Goal: Task Accomplishment & Management: Use online tool/utility

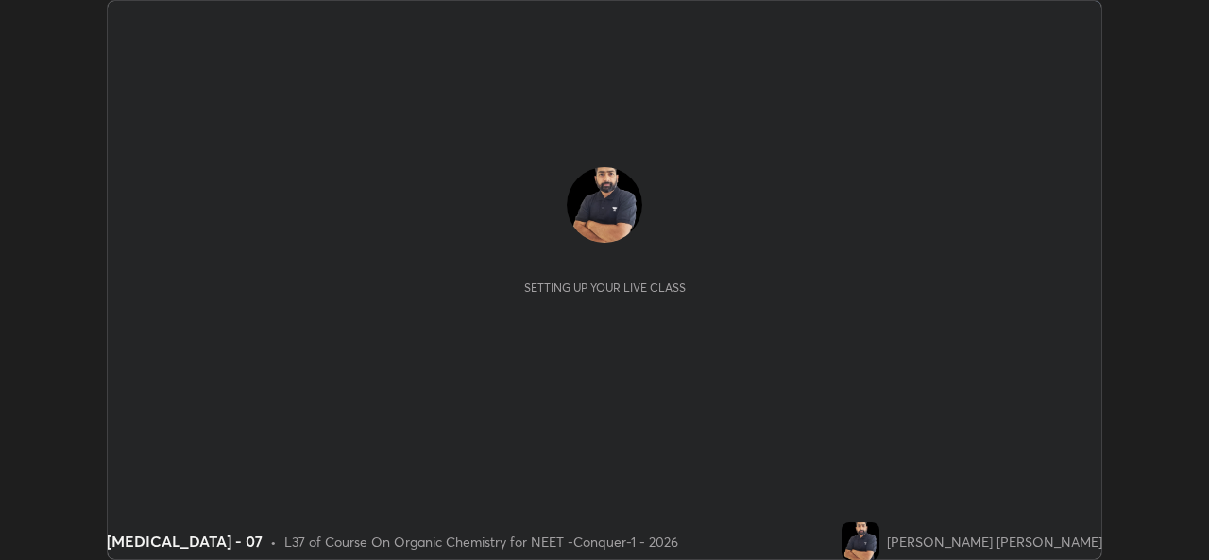
scroll to position [560, 1208]
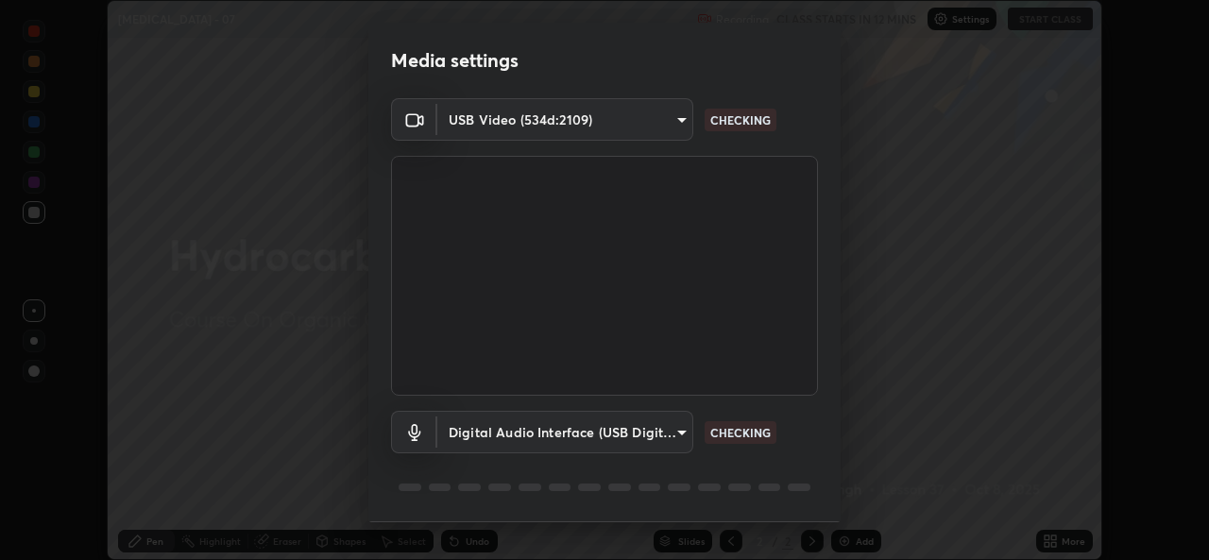
type input "1f41c6c9791060f8641ac520f6899d8620682ebda803063f8a141d25c78f08ec"
click at [667, 437] on body "Erase all [MEDICAL_DATA] - 07 Recording CLASS STARTS IN 12 MINS Settings START …" at bounding box center [604, 280] width 1209 height 560
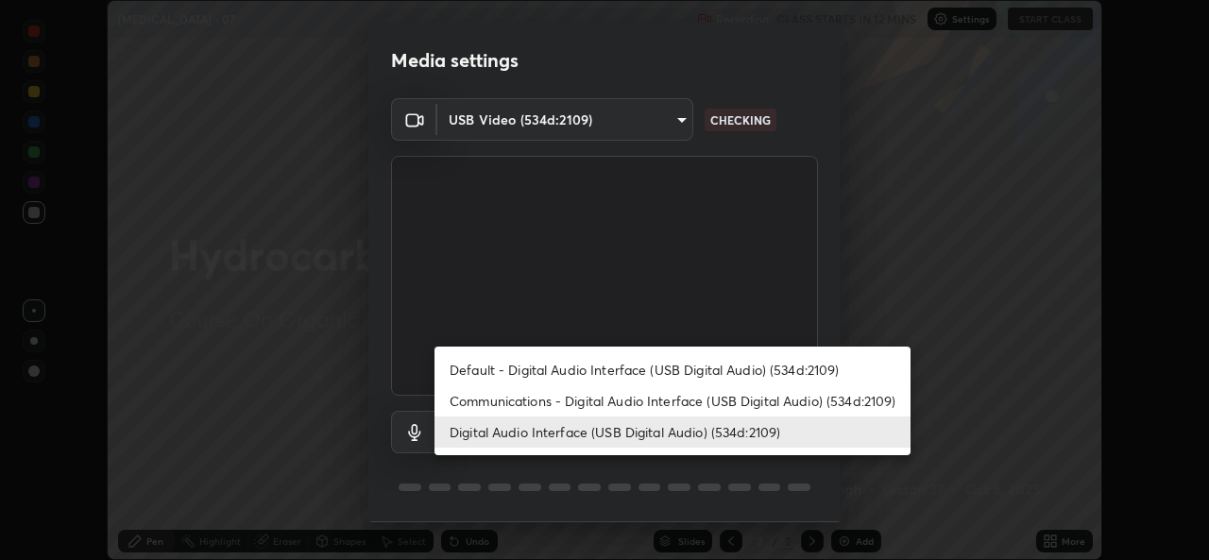
click at [647, 402] on li "Communications - Digital Audio Interface (USB Digital Audio) (534d:2109)" at bounding box center [673, 400] width 476 height 31
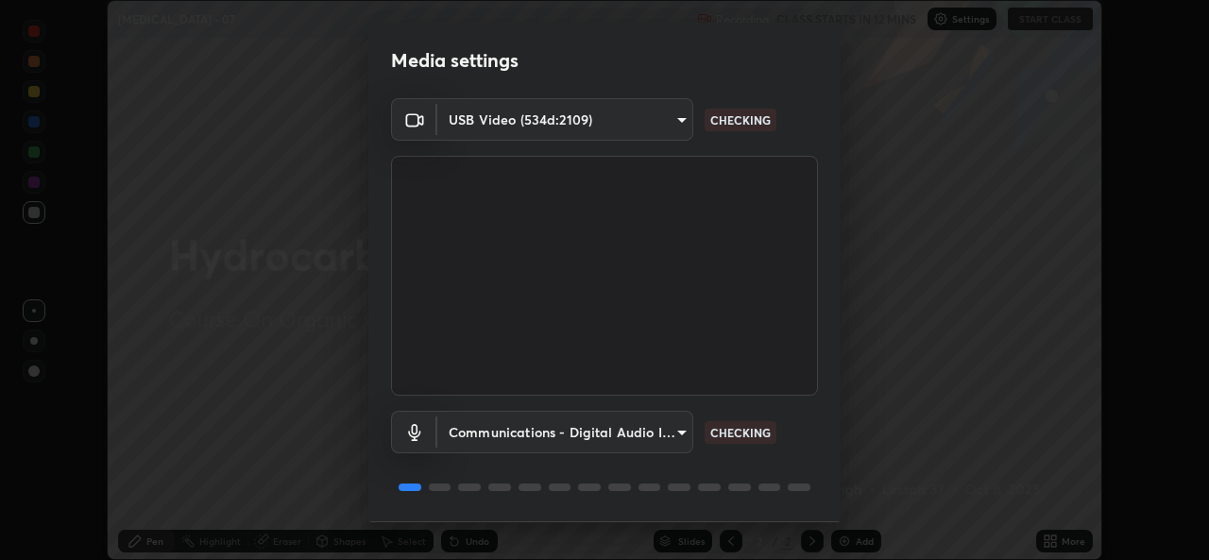
click at [646, 436] on body "Erase all [MEDICAL_DATA] - 07 Recording CLASS STARTS IN 12 MINS Settings START …" at bounding box center [604, 280] width 1209 height 560
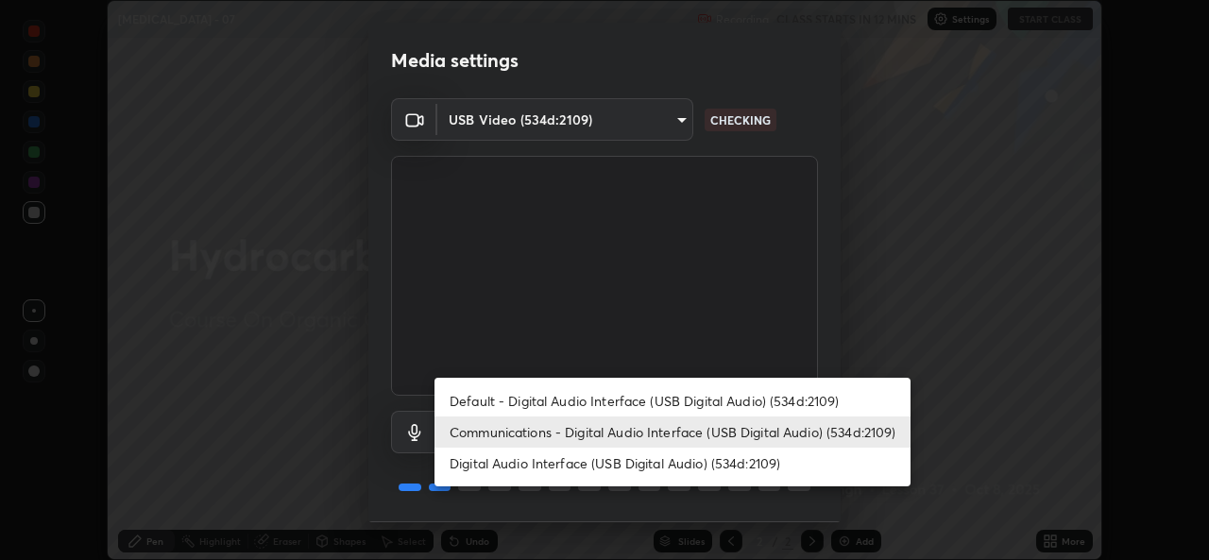
click at [681, 505] on div at bounding box center [604, 280] width 1209 height 560
click at [670, 454] on li "Digital Audio Interface (USB Digital Audio) (534d:2109)" at bounding box center [673, 463] width 476 height 31
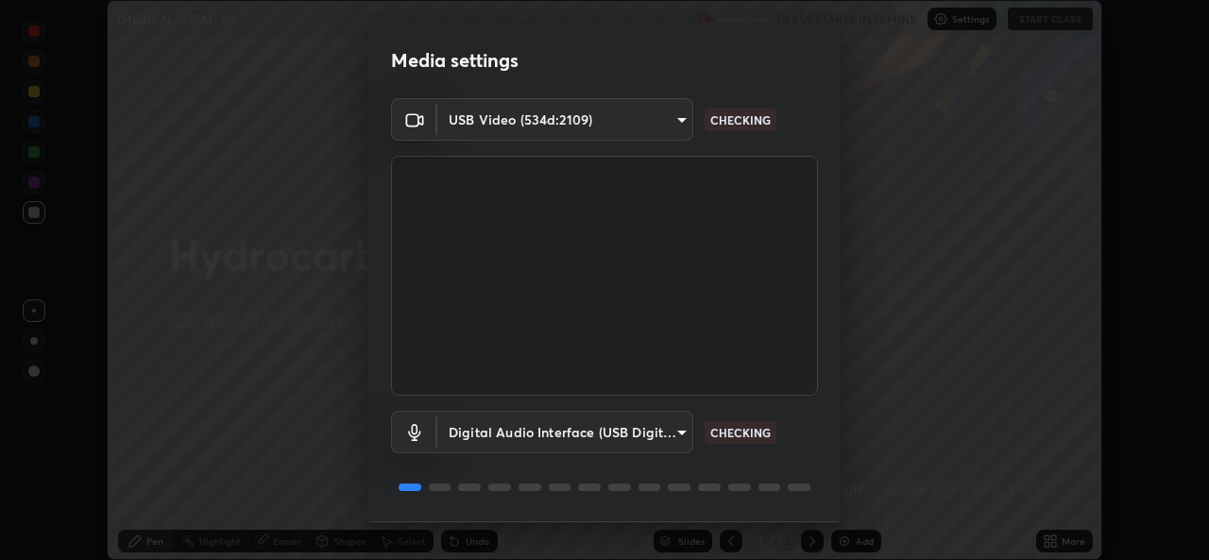
type input "f295510aab7fc519ba2ff16faa6f07a5746b517eedcb4ab4bf157618f1e6795d"
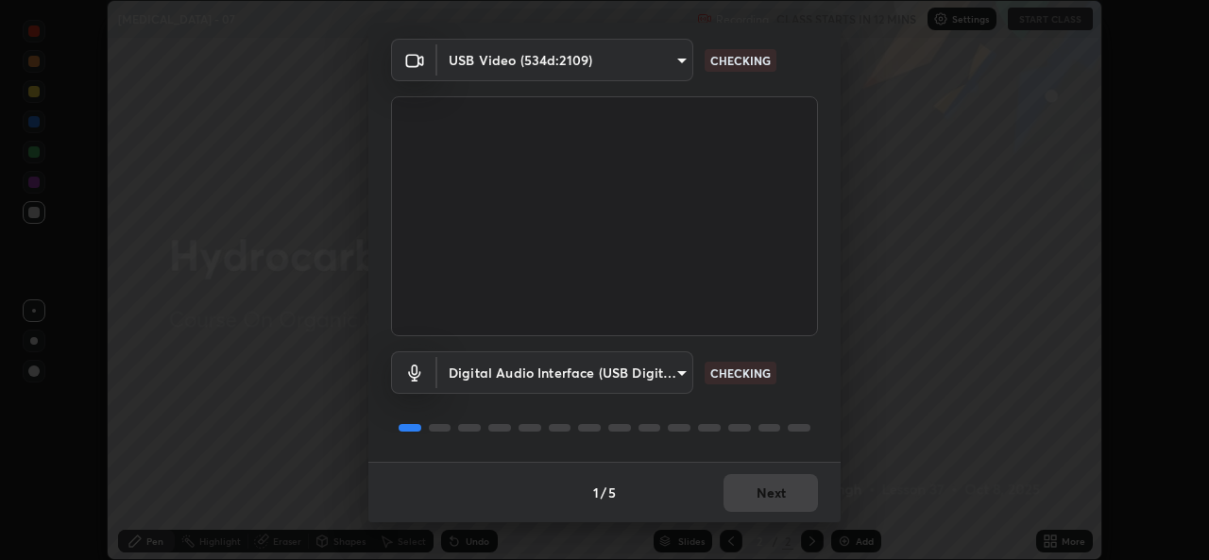
click at [751, 482] on div "1 / 5 Next" at bounding box center [604, 492] width 472 height 60
click at [760, 485] on div "1 / 5 Next" at bounding box center [604, 492] width 472 height 60
click at [773, 490] on div "1 / 5 Next" at bounding box center [604, 492] width 472 height 60
click at [771, 488] on div "1 / 5 Next" at bounding box center [604, 492] width 472 height 60
click at [785, 490] on div "1 / 5 Next" at bounding box center [604, 492] width 472 height 60
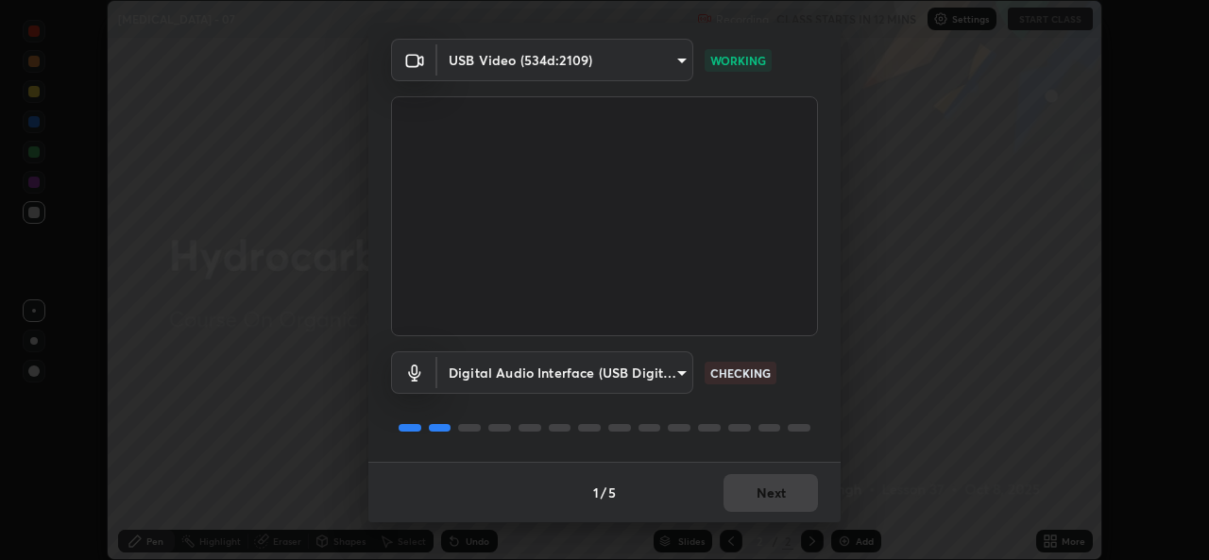
click at [793, 490] on div "1 / 5 Next" at bounding box center [604, 492] width 472 height 60
click at [789, 492] on button "Next" at bounding box center [771, 493] width 94 height 38
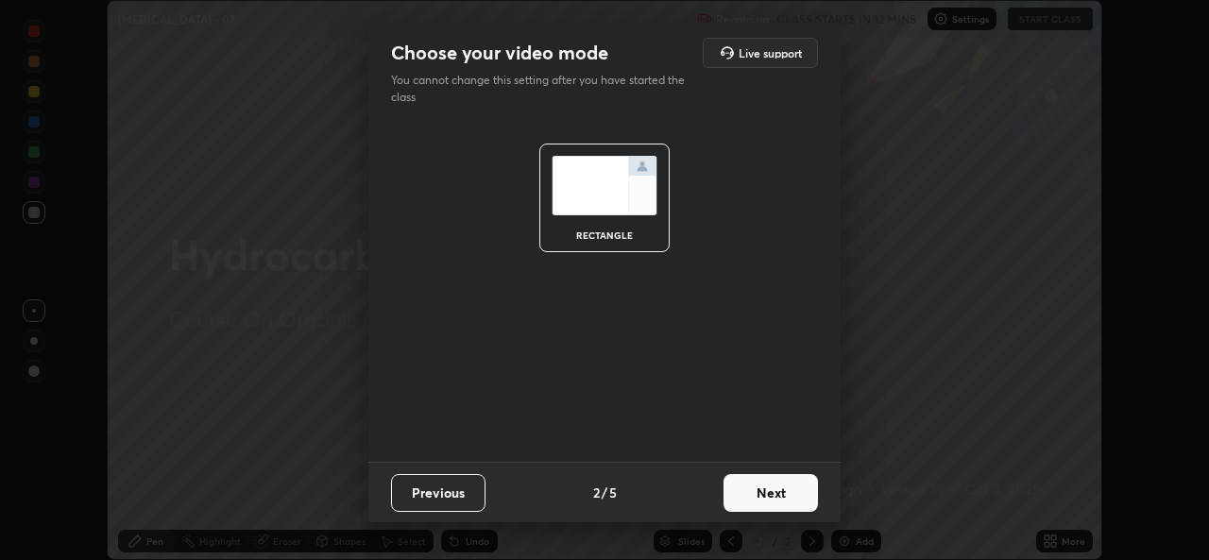
scroll to position [0, 0]
click at [795, 497] on button "Next" at bounding box center [771, 493] width 94 height 38
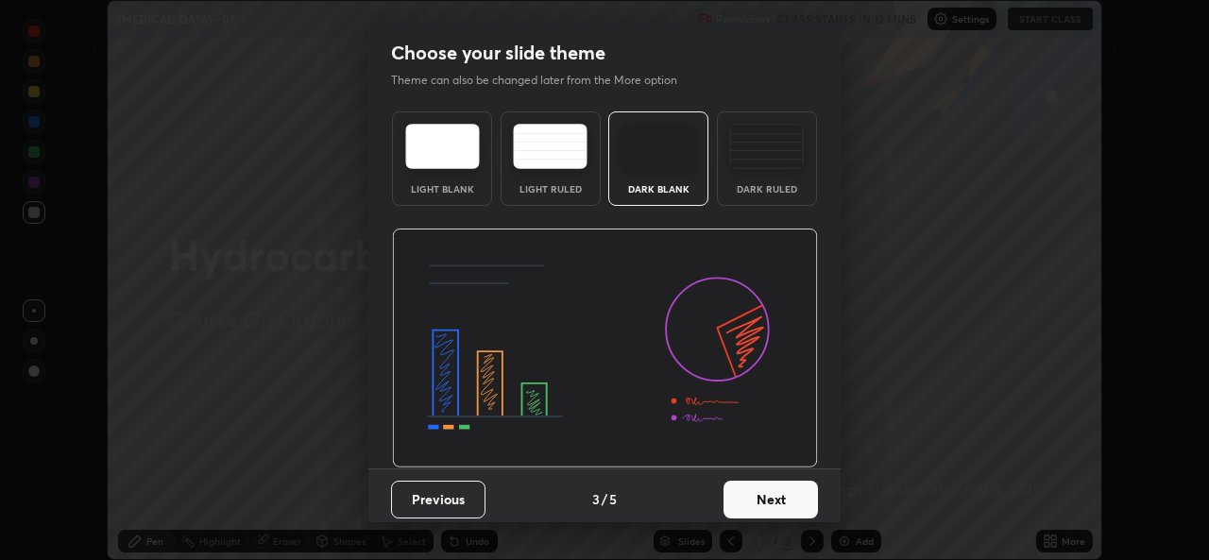
click at [801, 496] on button "Next" at bounding box center [771, 500] width 94 height 38
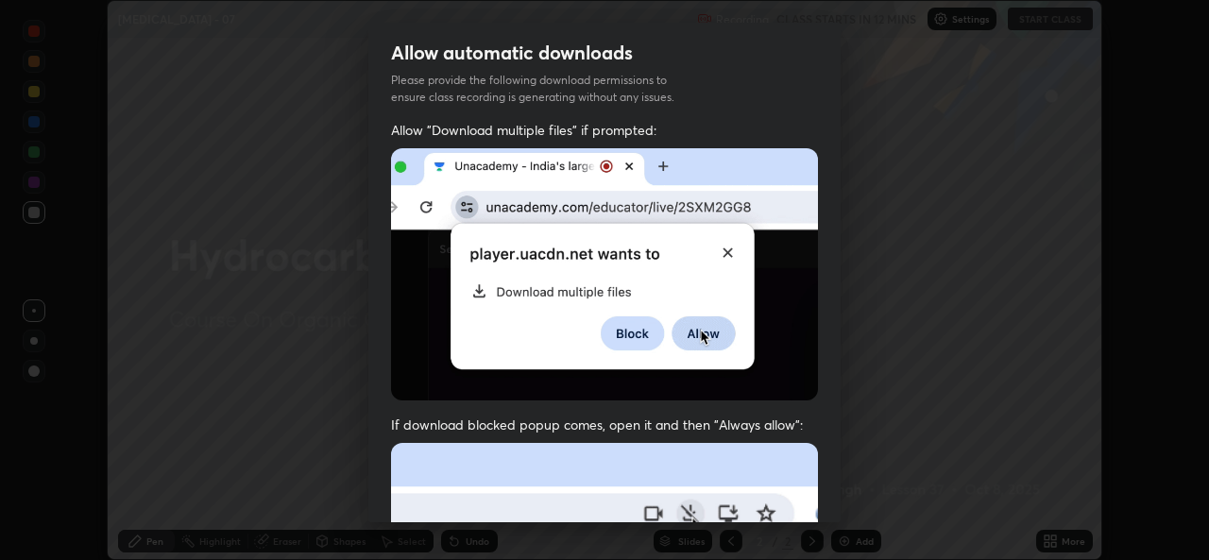
click at [823, 495] on div "Allow "Download multiple files" if prompted: If download blocked popup comes, o…" at bounding box center [604, 519] width 472 height 796
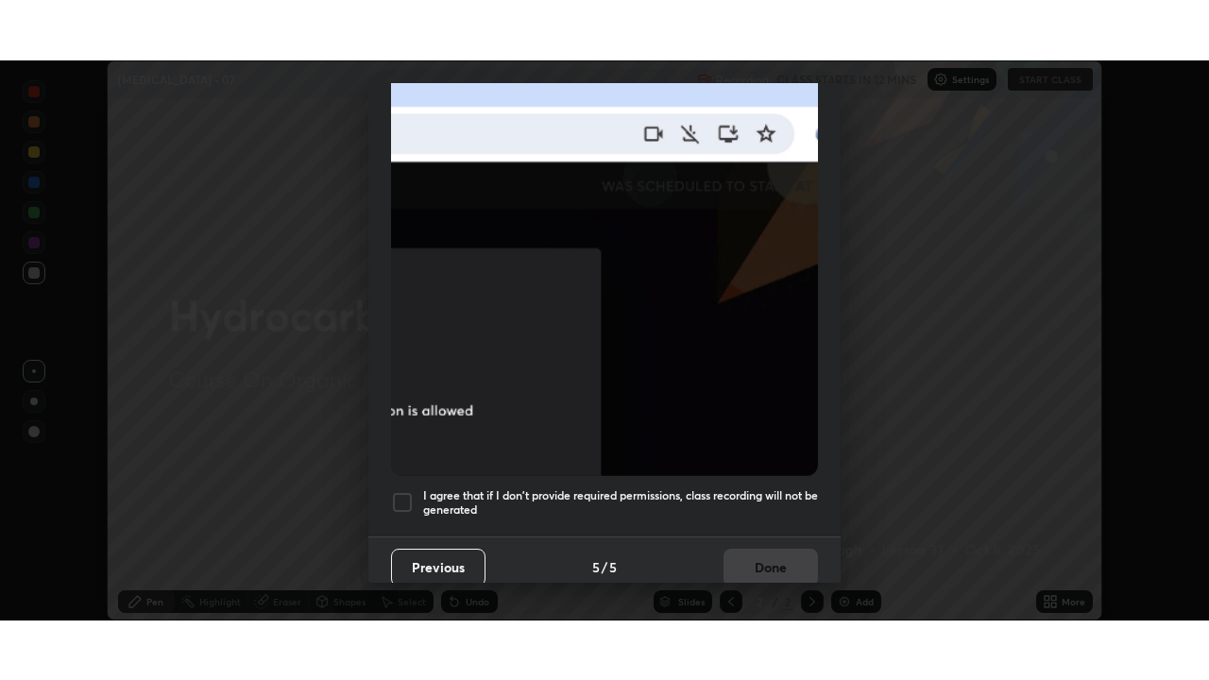
scroll to position [445, 0]
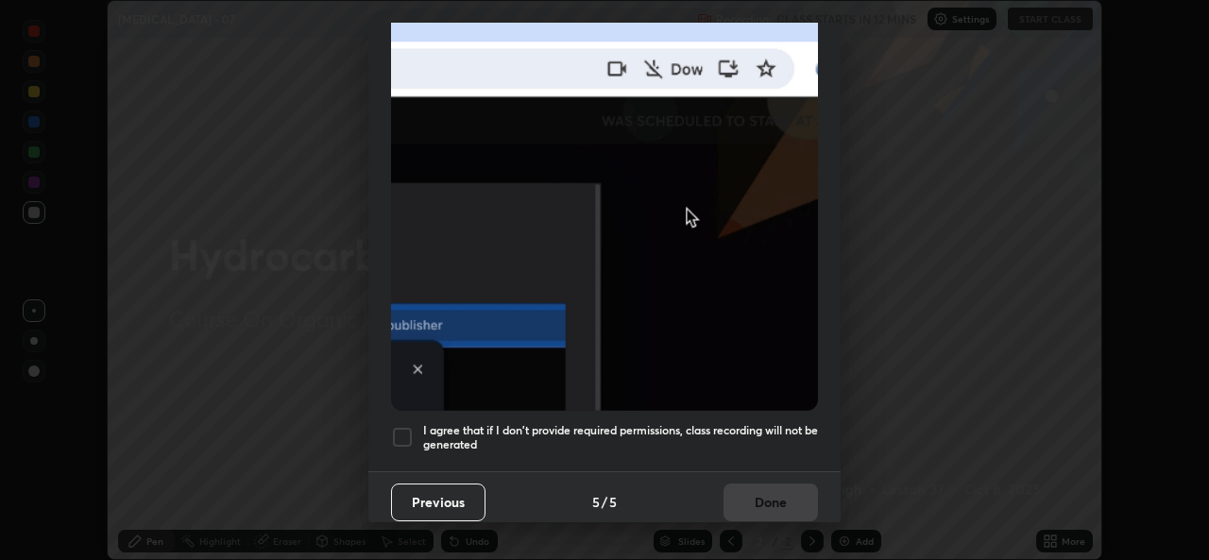
click at [402, 430] on div at bounding box center [402, 437] width 23 height 23
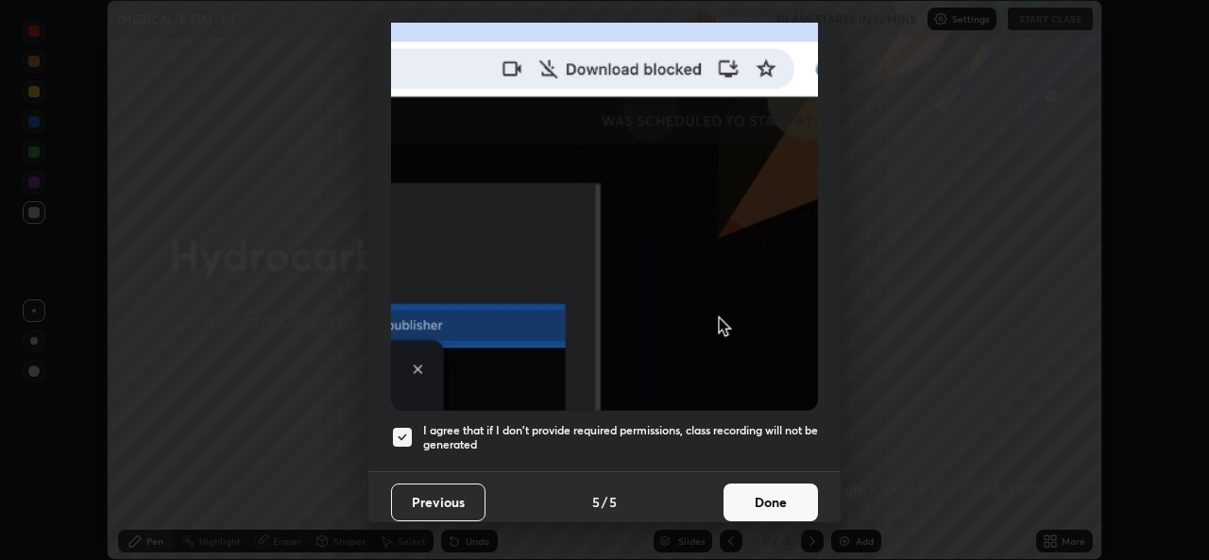
click at [772, 484] on button "Done" at bounding box center [771, 503] width 94 height 38
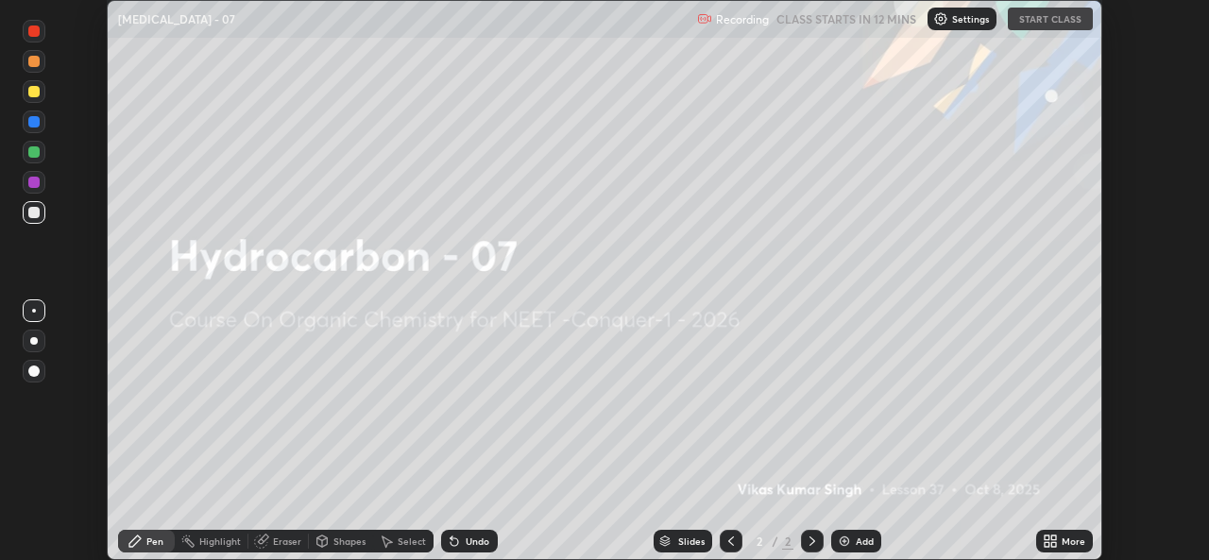
click at [1055, 541] on icon at bounding box center [1050, 541] width 15 height 15
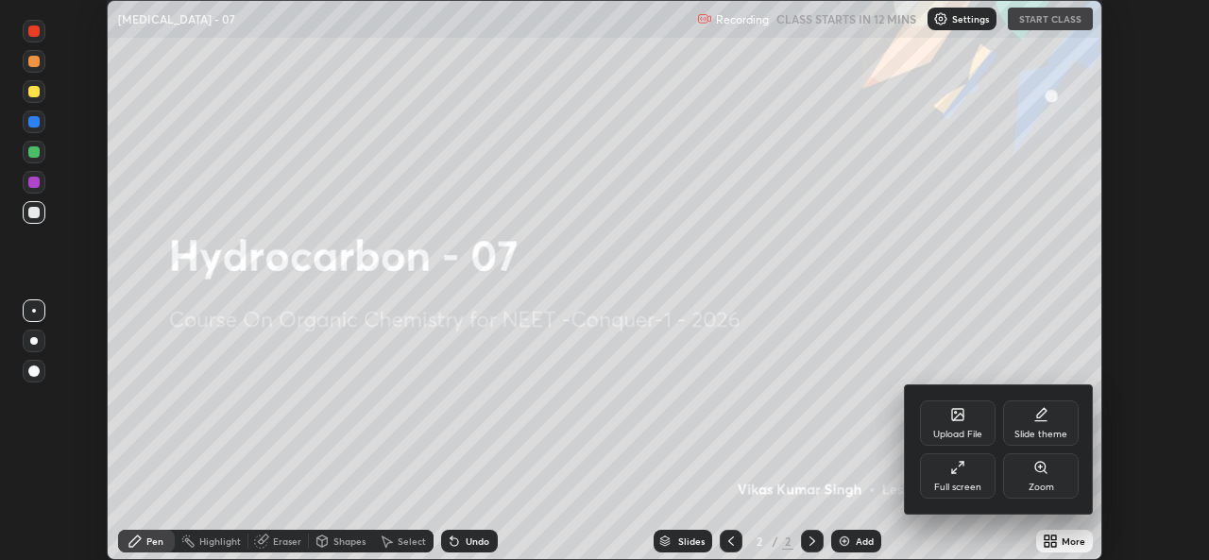
click at [967, 475] on div "Full screen" at bounding box center [958, 476] width 76 height 45
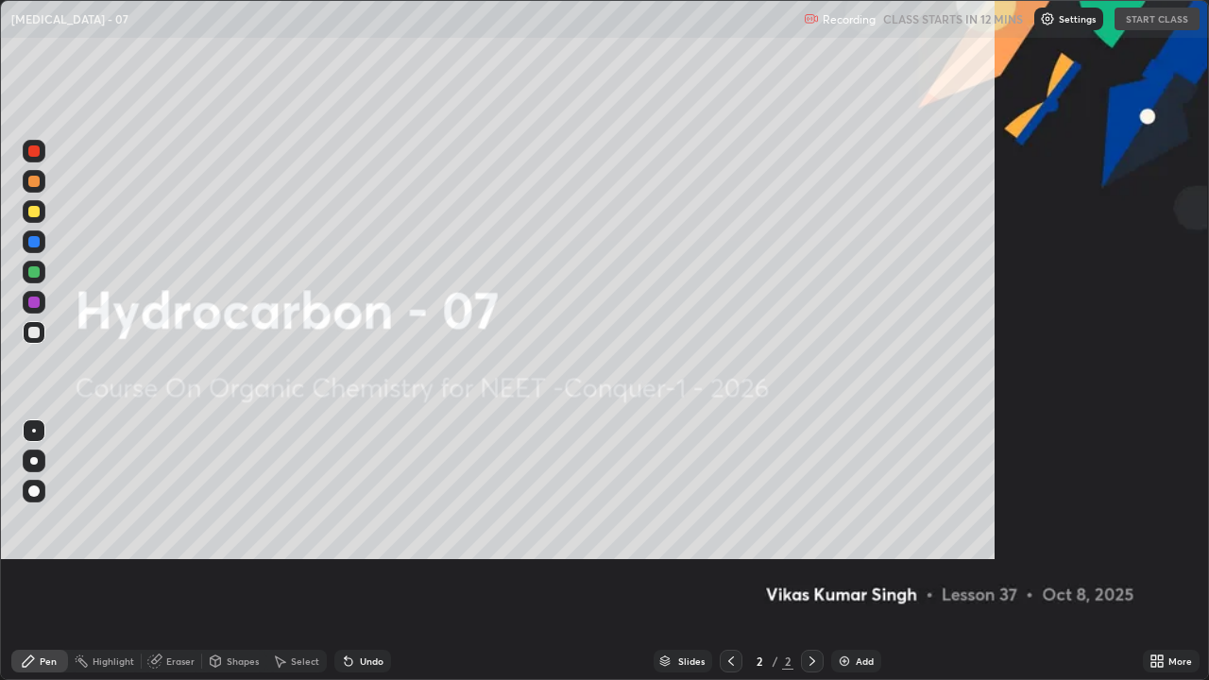
scroll to position [680, 1209]
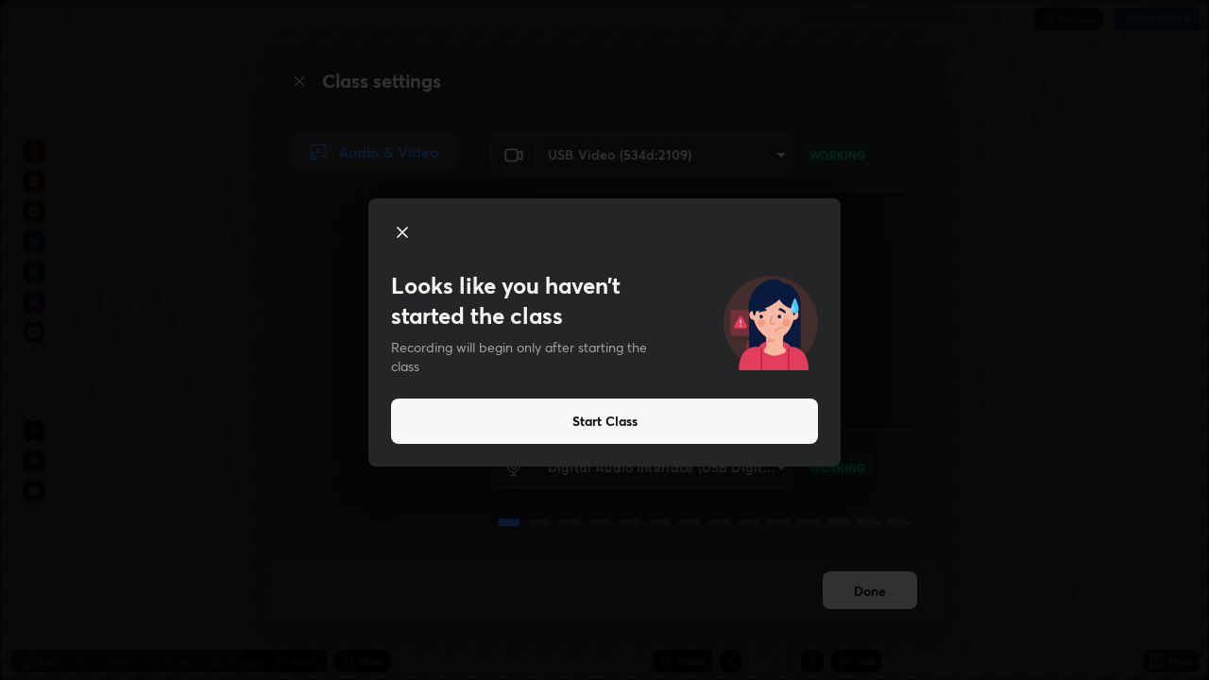
click at [758, 410] on button "Start Class" at bounding box center [604, 421] width 427 height 45
click at [765, 417] on button "Start Class" at bounding box center [604, 421] width 427 height 45
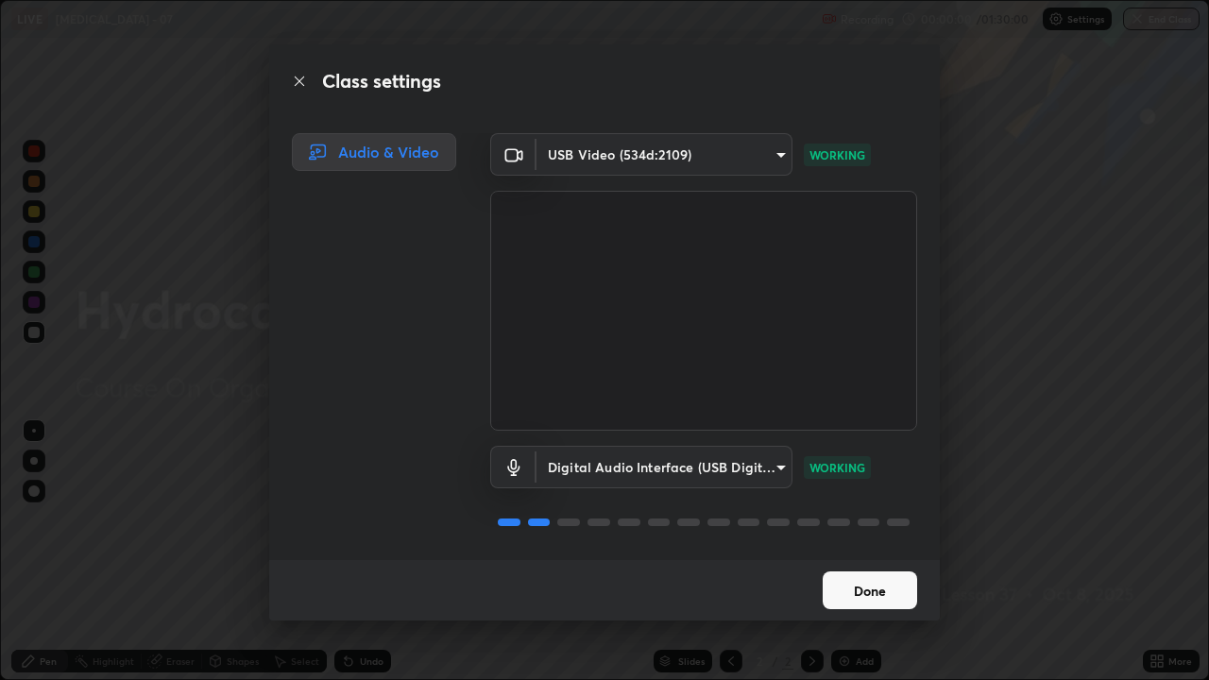
click at [881, 559] on button "Done" at bounding box center [870, 591] width 94 height 38
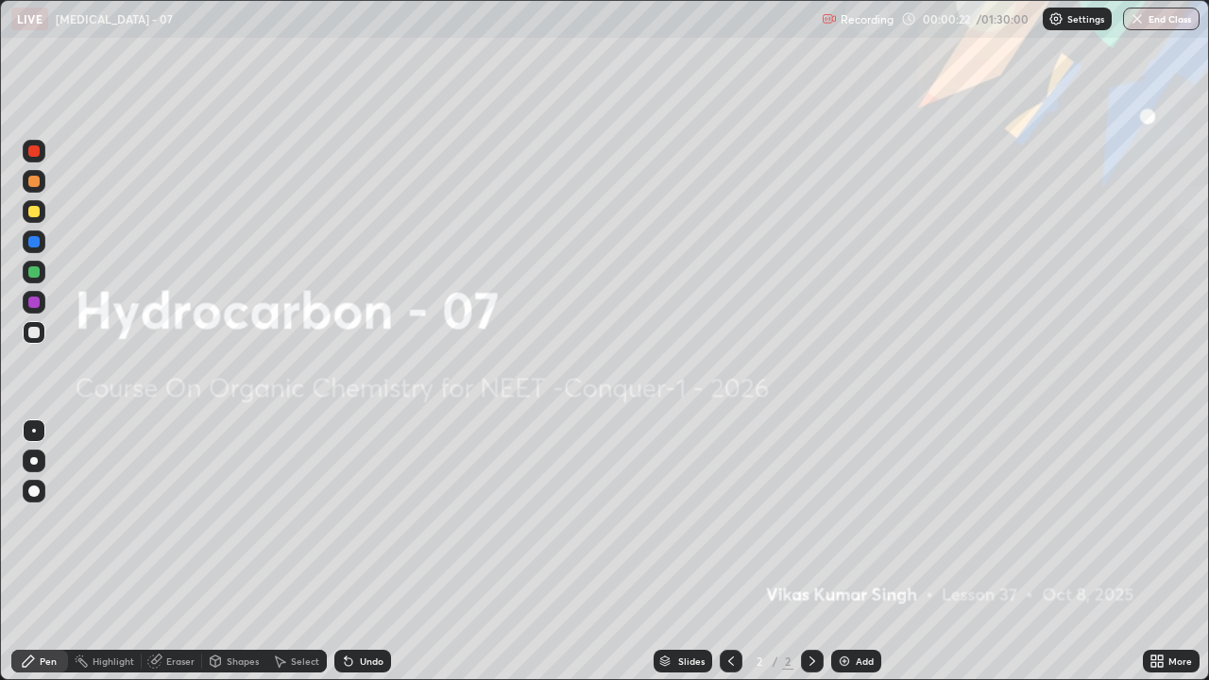
click at [869, 559] on div "Add" at bounding box center [856, 661] width 50 height 23
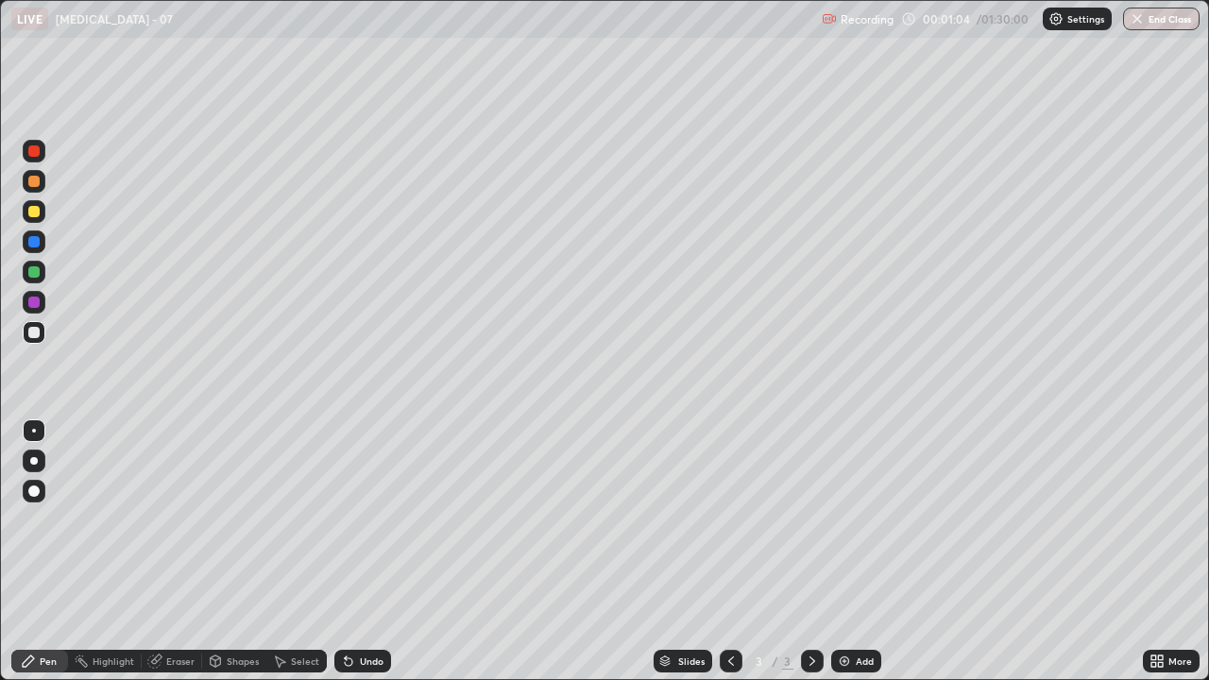
click at [35, 181] on div at bounding box center [33, 181] width 11 height 11
click at [41, 330] on div at bounding box center [34, 332] width 23 height 23
click at [865, 559] on div "Add" at bounding box center [865, 661] width 18 height 9
click at [33, 336] on div at bounding box center [33, 332] width 11 height 11
click at [35, 212] on div at bounding box center [33, 211] width 11 height 11
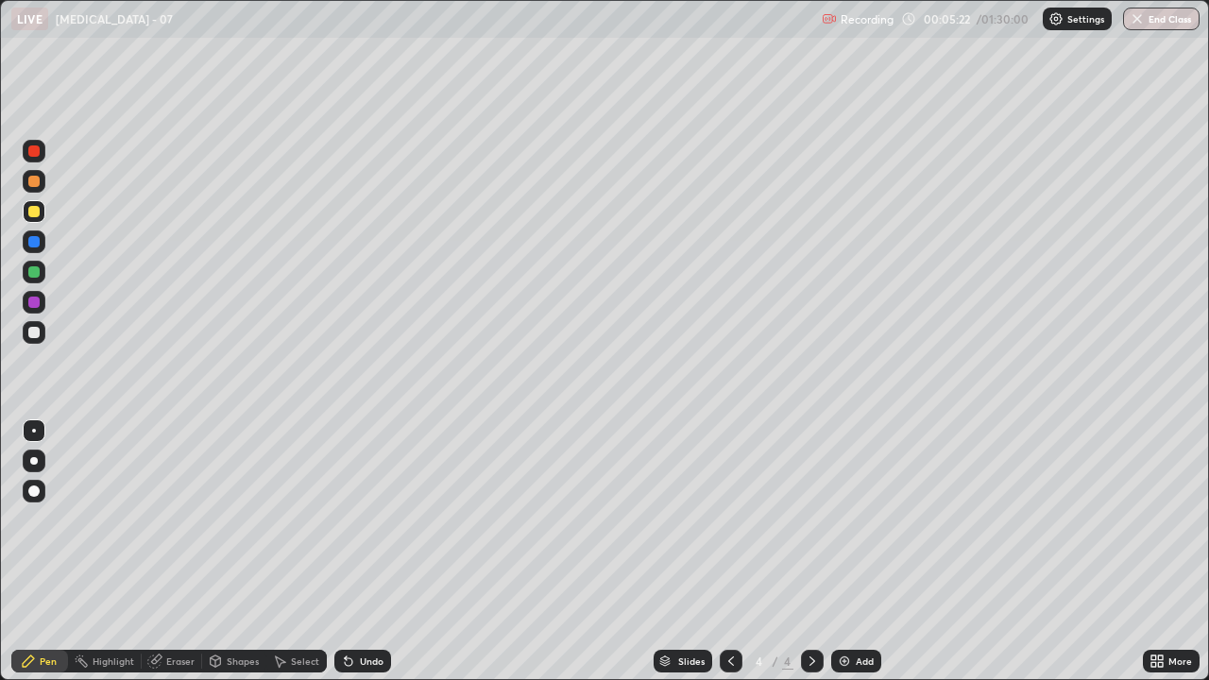
click at [38, 334] on div at bounding box center [33, 332] width 11 height 11
click at [33, 335] on div at bounding box center [33, 332] width 11 height 11
click at [39, 214] on div at bounding box center [34, 211] width 23 height 23
click at [42, 341] on div at bounding box center [34, 332] width 23 height 23
click at [866, 559] on div "Add" at bounding box center [856, 661] width 50 height 23
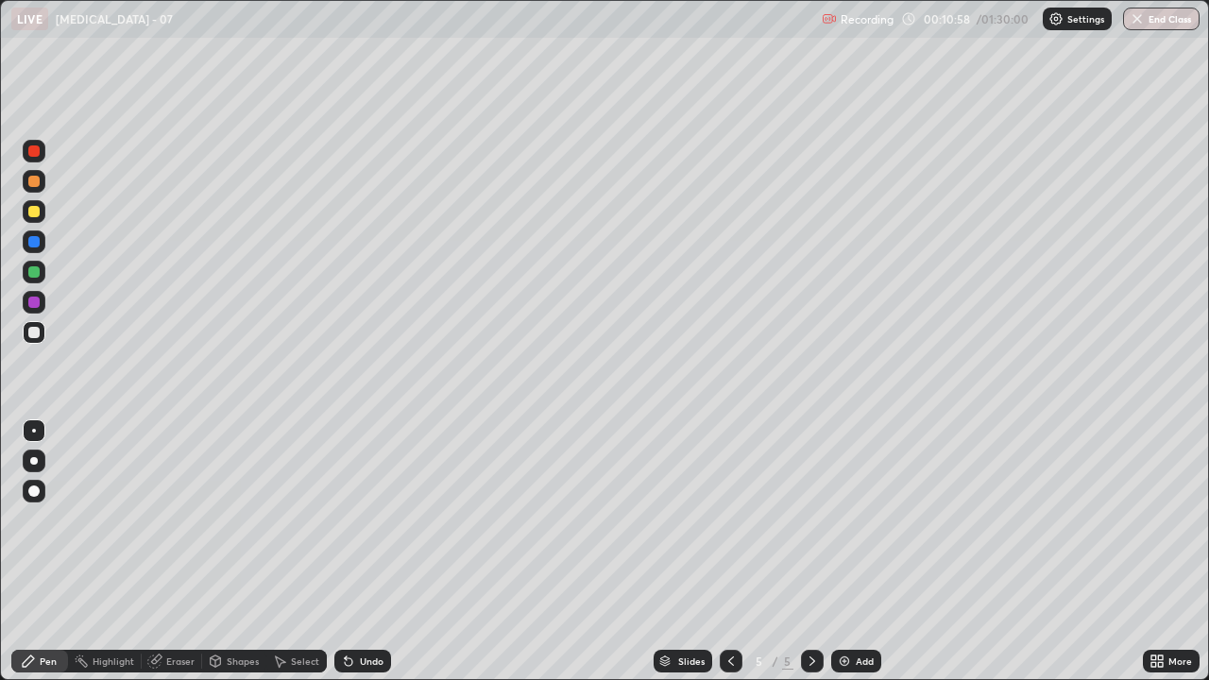
click at [39, 334] on div at bounding box center [33, 332] width 11 height 11
click at [863, 559] on div "Add" at bounding box center [865, 661] width 18 height 9
click at [35, 273] on div at bounding box center [33, 271] width 11 height 11
click at [35, 209] on div at bounding box center [33, 211] width 11 height 11
click at [35, 181] on div at bounding box center [33, 181] width 11 height 11
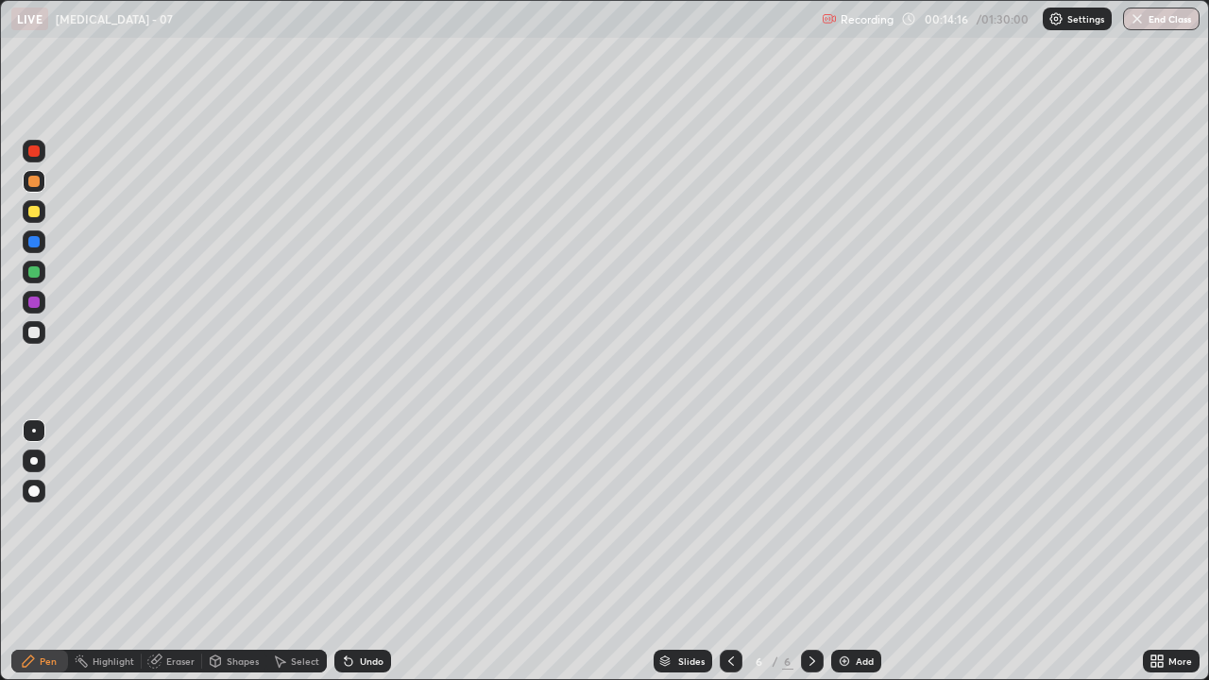
click at [35, 334] on div at bounding box center [33, 332] width 11 height 11
click at [43, 339] on div at bounding box center [34, 332] width 23 height 23
click at [34, 267] on div at bounding box center [33, 271] width 11 height 11
click at [38, 160] on div at bounding box center [34, 151] width 23 height 23
click at [853, 559] on div "Add" at bounding box center [856, 661] width 50 height 23
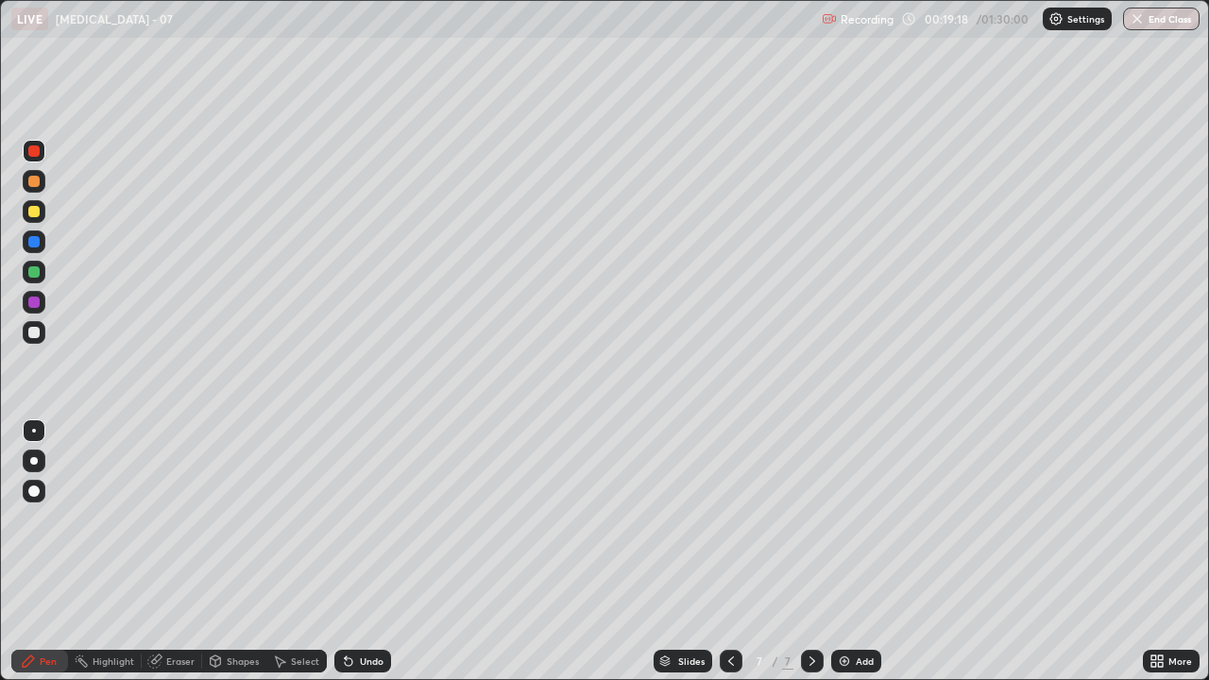
click at [38, 334] on div at bounding box center [33, 332] width 11 height 11
click at [370, 559] on div "Undo" at bounding box center [372, 661] width 24 height 9
click at [34, 203] on div at bounding box center [34, 211] width 23 height 23
click at [31, 334] on div at bounding box center [33, 332] width 11 height 11
click at [35, 274] on div at bounding box center [33, 271] width 11 height 11
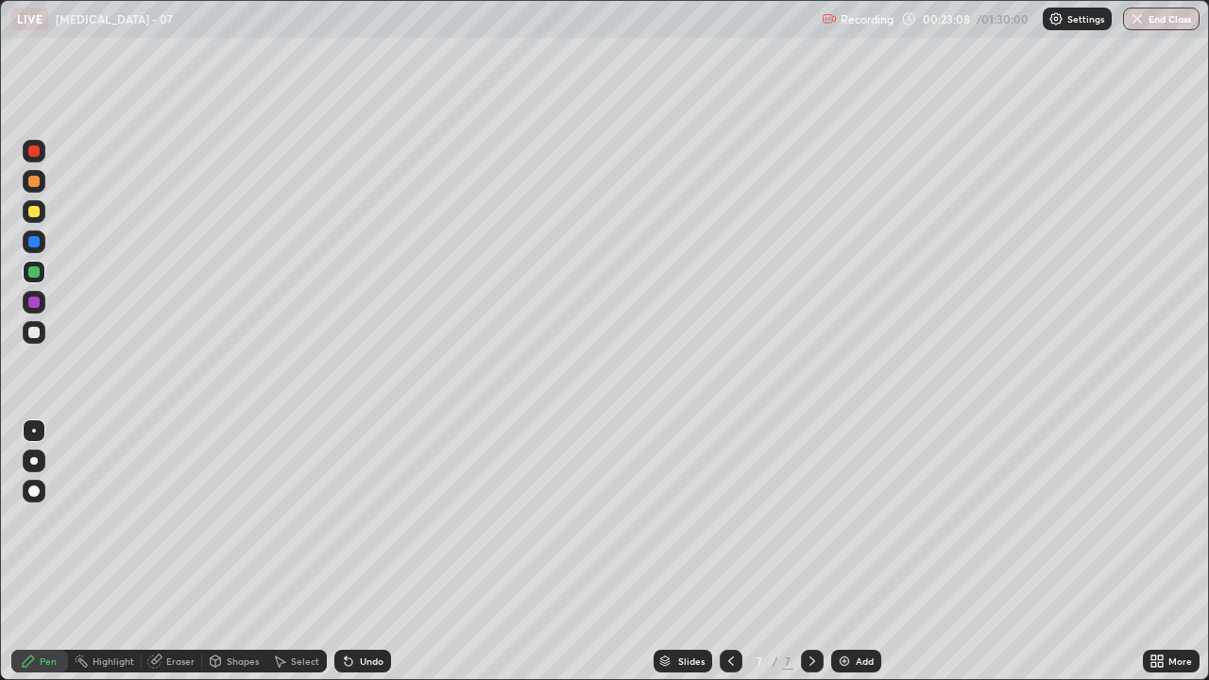
click at [865, 559] on div "Add" at bounding box center [865, 661] width 18 height 9
click at [41, 334] on div at bounding box center [34, 332] width 23 height 23
click at [813, 559] on icon at bounding box center [812, 661] width 15 height 15
click at [858, 559] on div "Add" at bounding box center [865, 661] width 18 height 9
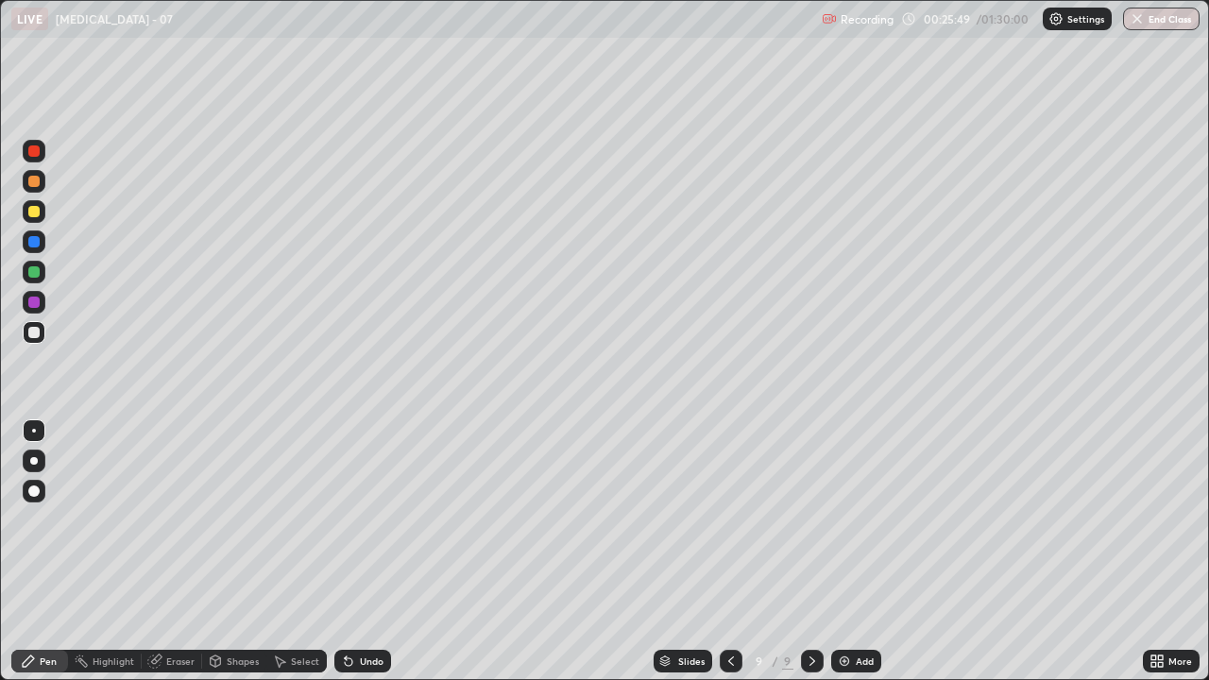
click at [31, 334] on div at bounding box center [33, 332] width 11 height 11
click at [39, 209] on div at bounding box center [33, 211] width 11 height 11
click at [26, 333] on div at bounding box center [34, 332] width 23 height 23
click at [43, 182] on div at bounding box center [34, 181] width 23 height 23
click at [859, 559] on div "Add" at bounding box center [865, 661] width 18 height 9
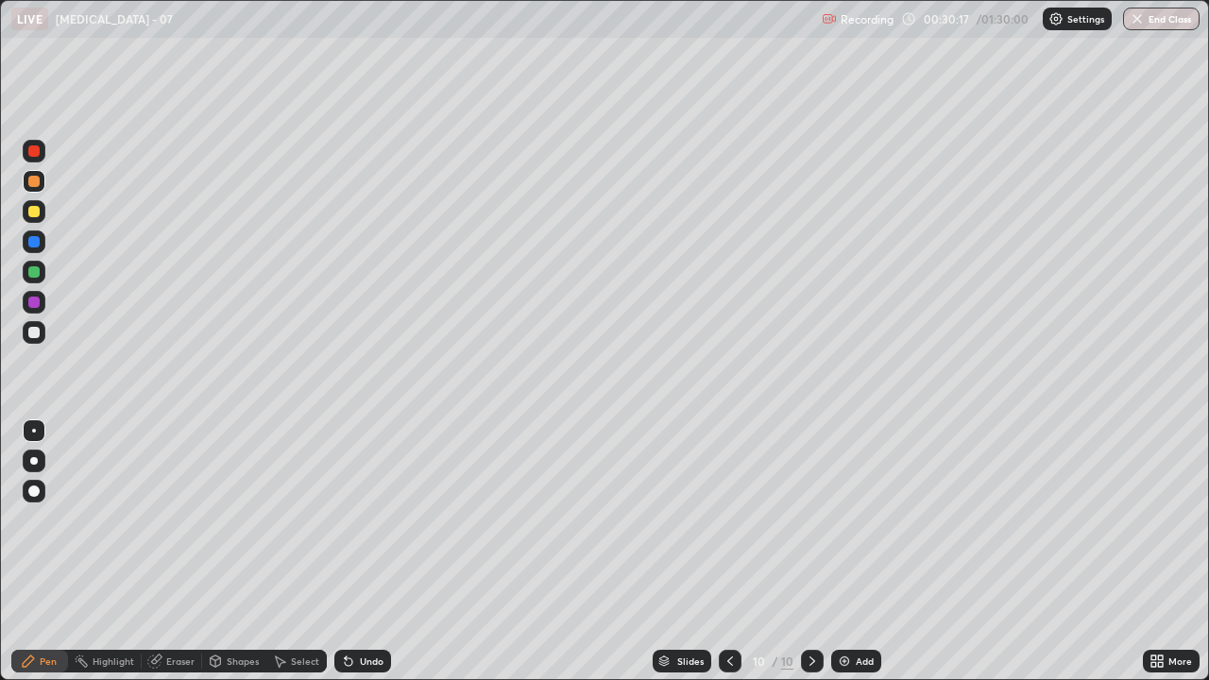
click at [39, 334] on div at bounding box center [33, 332] width 11 height 11
click at [38, 211] on div at bounding box center [33, 211] width 11 height 11
click at [36, 336] on div at bounding box center [33, 332] width 11 height 11
click at [363, 559] on div "Undo" at bounding box center [362, 661] width 57 height 23
click at [34, 213] on div at bounding box center [33, 211] width 11 height 11
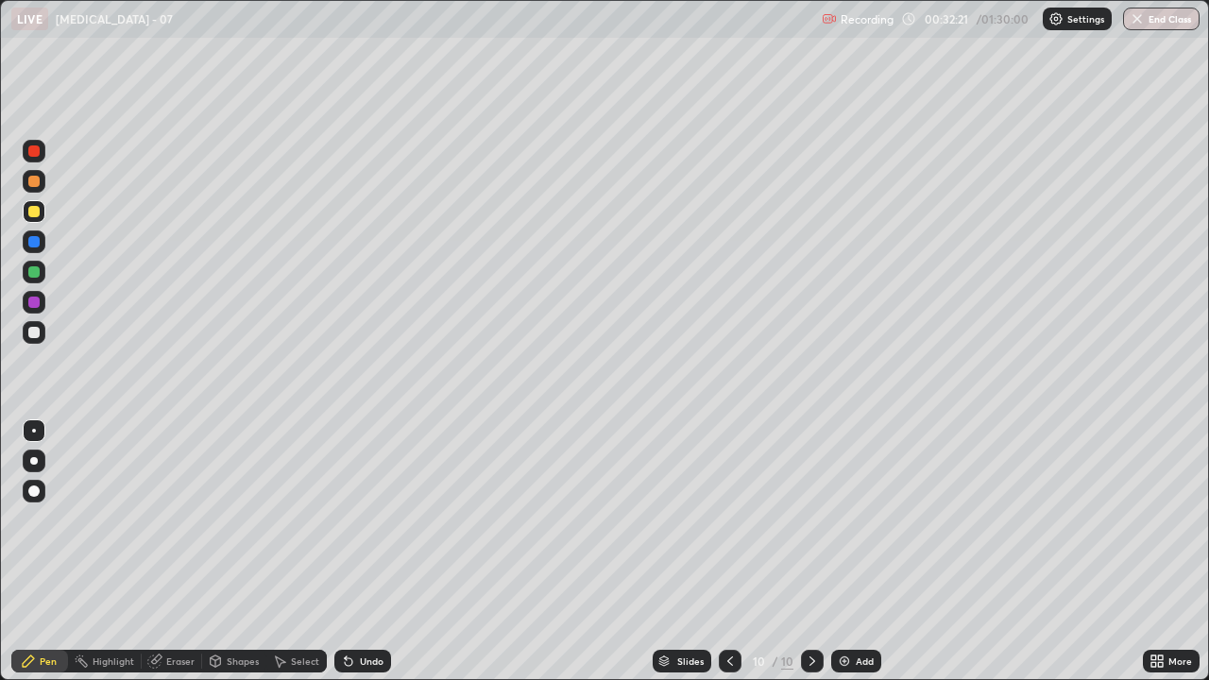
click at [36, 275] on div at bounding box center [33, 271] width 11 height 11
click at [43, 340] on div at bounding box center [34, 332] width 23 height 23
click at [362, 559] on div "Undo" at bounding box center [372, 661] width 24 height 9
click at [367, 559] on div "Undo" at bounding box center [362, 661] width 57 height 23
click at [371, 559] on div "Undo" at bounding box center [362, 661] width 57 height 23
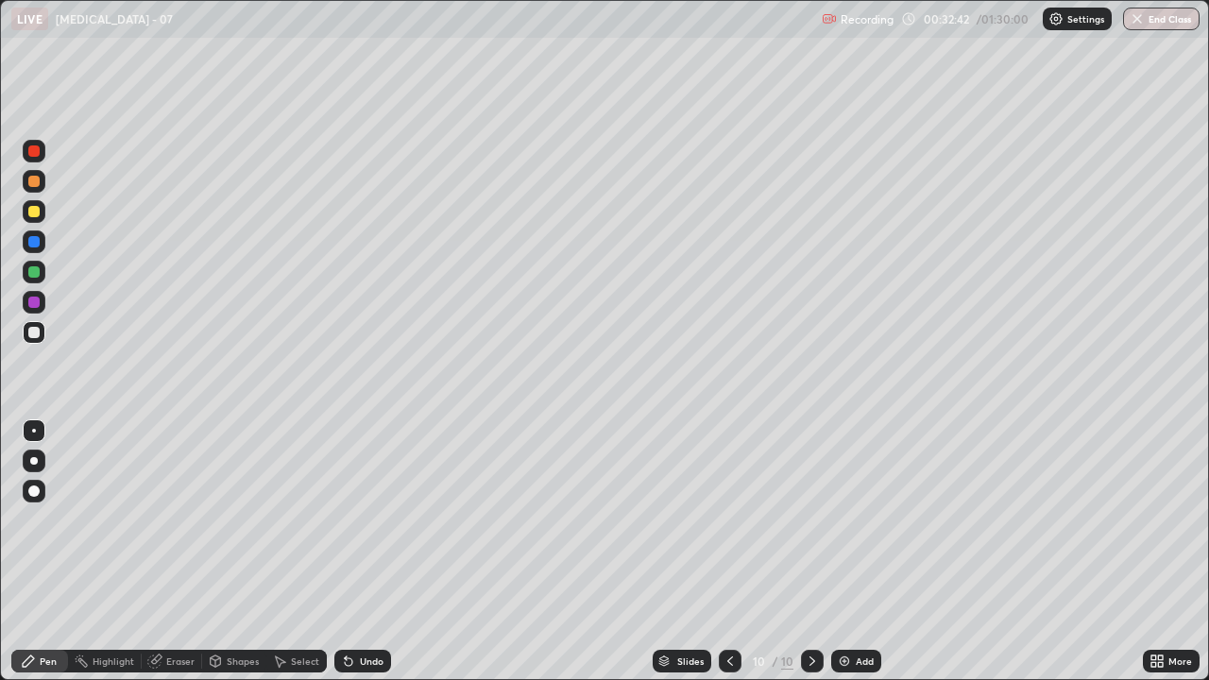
click at [368, 559] on div "Undo" at bounding box center [362, 661] width 57 height 23
click at [869, 559] on div "Add" at bounding box center [865, 661] width 18 height 9
click at [39, 214] on div at bounding box center [33, 211] width 11 height 11
click at [42, 335] on div at bounding box center [34, 332] width 23 height 23
click at [35, 212] on div at bounding box center [33, 211] width 11 height 11
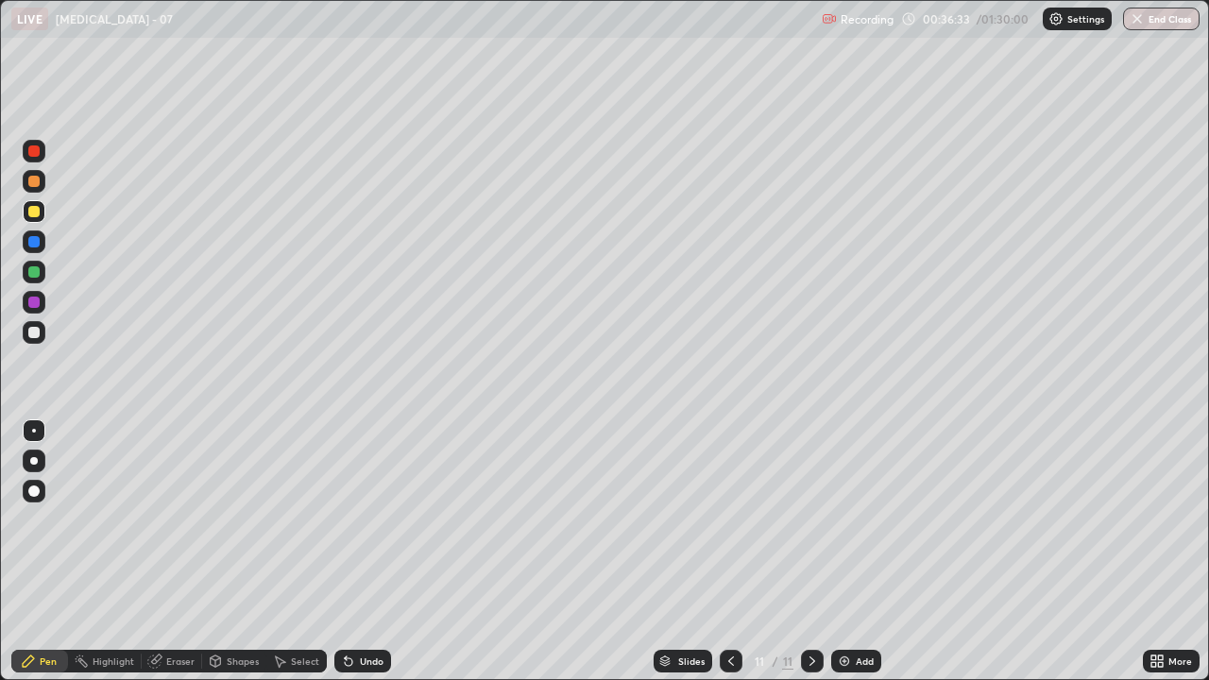
click at [43, 342] on div at bounding box center [34, 332] width 23 height 30
click at [359, 559] on div "Undo" at bounding box center [362, 661] width 57 height 23
click at [41, 301] on div at bounding box center [34, 302] width 23 height 23
click at [42, 334] on div at bounding box center [34, 332] width 23 height 23
click at [866, 559] on div "Add" at bounding box center [865, 661] width 18 height 9
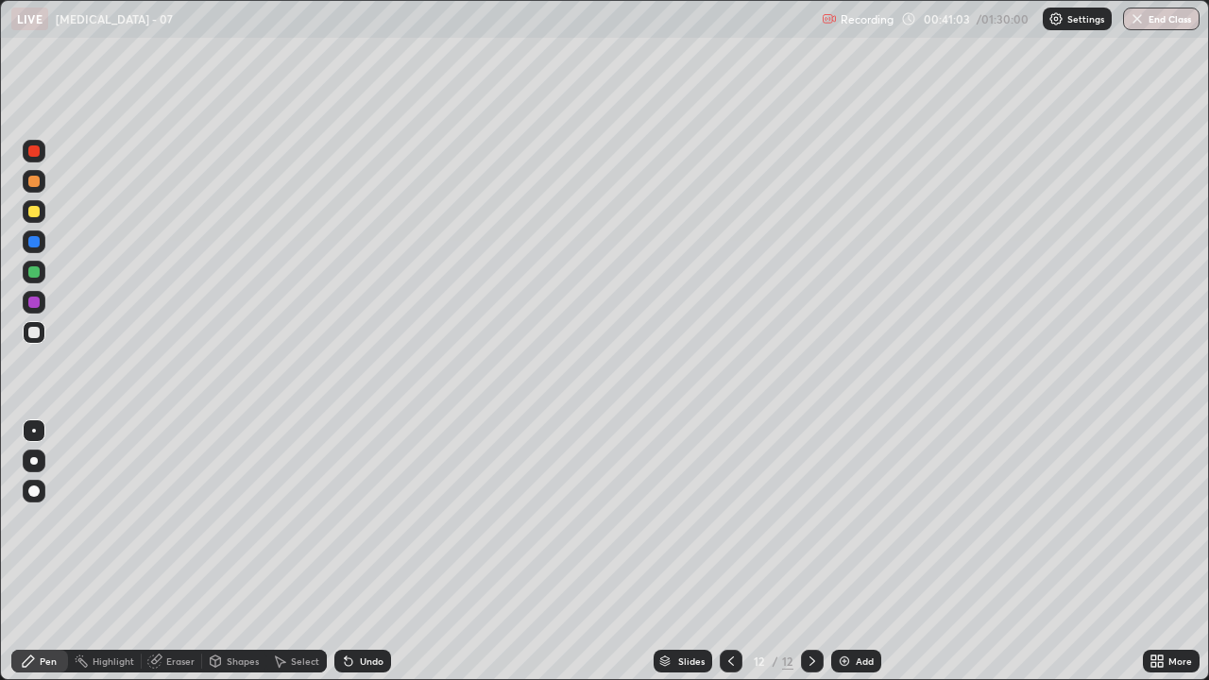
click at [39, 214] on div at bounding box center [33, 211] width 11 height 11
click at [40, 340] on div at bounding box center [34, 332] width 23 height 23
click at [364, 559] on div "Undo" at bounding box center [372, 661] width 24 height 9
click at [360, 559] on div "Undo" at bounding box center [372, 661] width 24 height 9
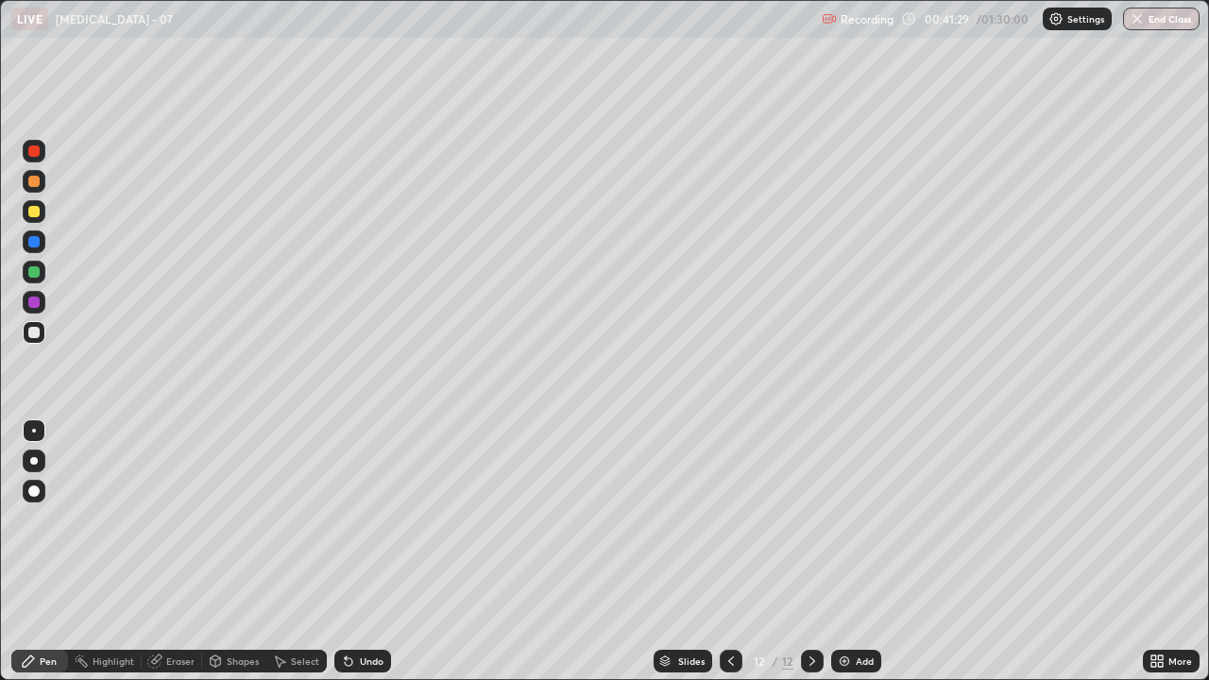
click at [369, 559] on div "Undo" at bounding box center [362, 661] width 57 height 23
click at [810, 559] on icon at bounding box center [813, 661] width 6 height 9
click at [861, 559] on div "Add" at bounding box center [865, 661] width 18 height 9
click at [35, 214] on div at bounding box center [33, 211] width 11 height 11
click at [42, 340] on div at bounding box center [34, 332] width 23 height 23
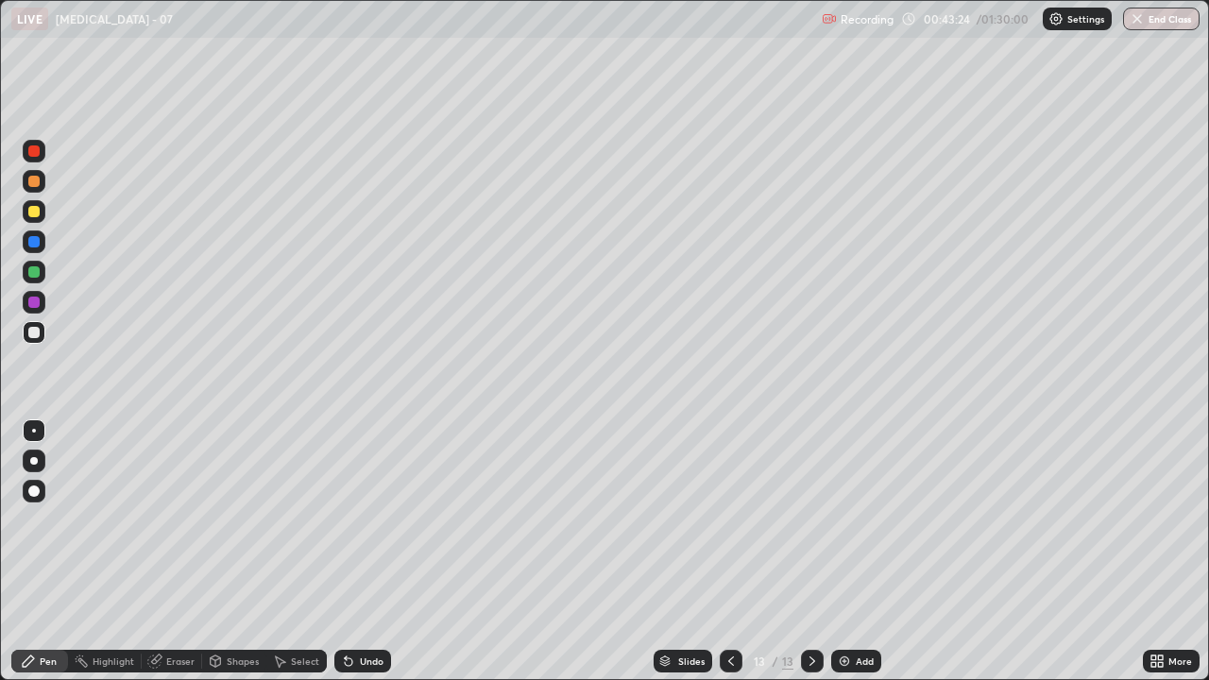
click at [28, 333] on div at bounding box center [33, 332] width 11 height 11
click at [34, 174] on div at bounding box center [34, 181] width 23 height 23
click at [44, 334] on div at bounding box center [34, 332] width 23 height 23
click at [39, 178] on div at bounding box center [34, 181] width 23 height 23
click at [30, 273] on div at bounding box center [33, 271] width 11 height 11
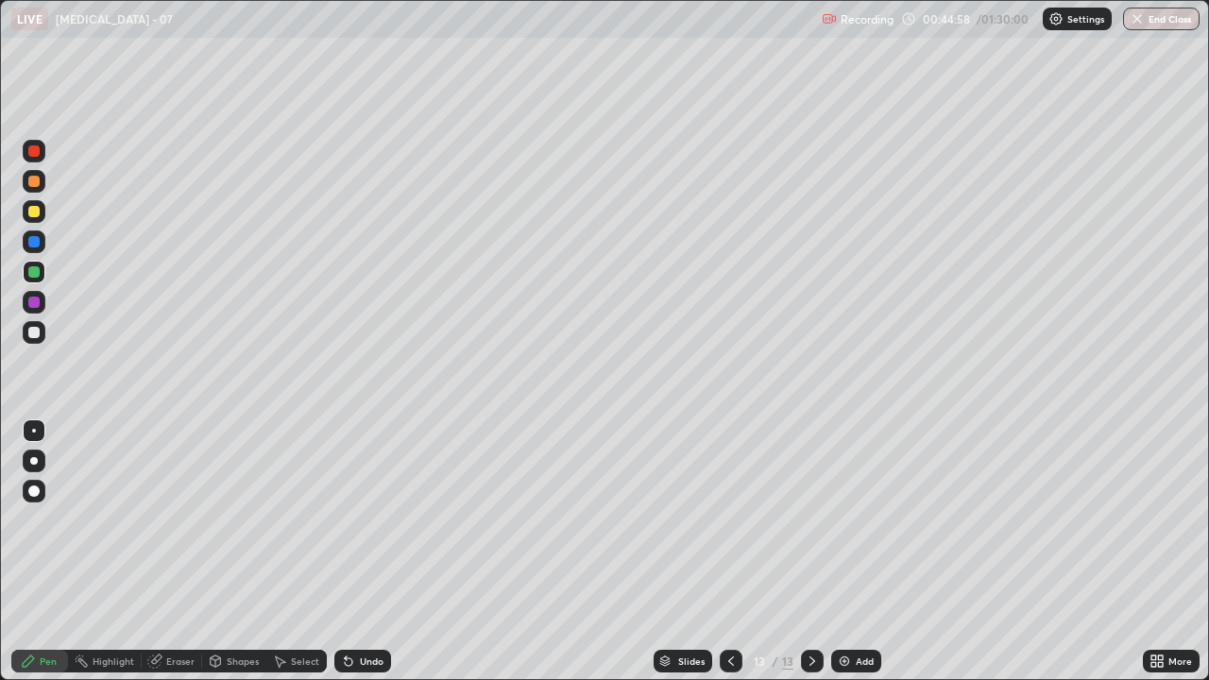
click at [35, 333] on div at bounding box center [33, 332] width 11 height 11
click at [39, 149] on div at bounding box center [33, 151] width 11 height 11
click at [41, 330] on div at bounding box center [34, 332] width 23 height 23
click at [368, 559] on div "Undo" at bounding box center [372, 661] width 24 height 9
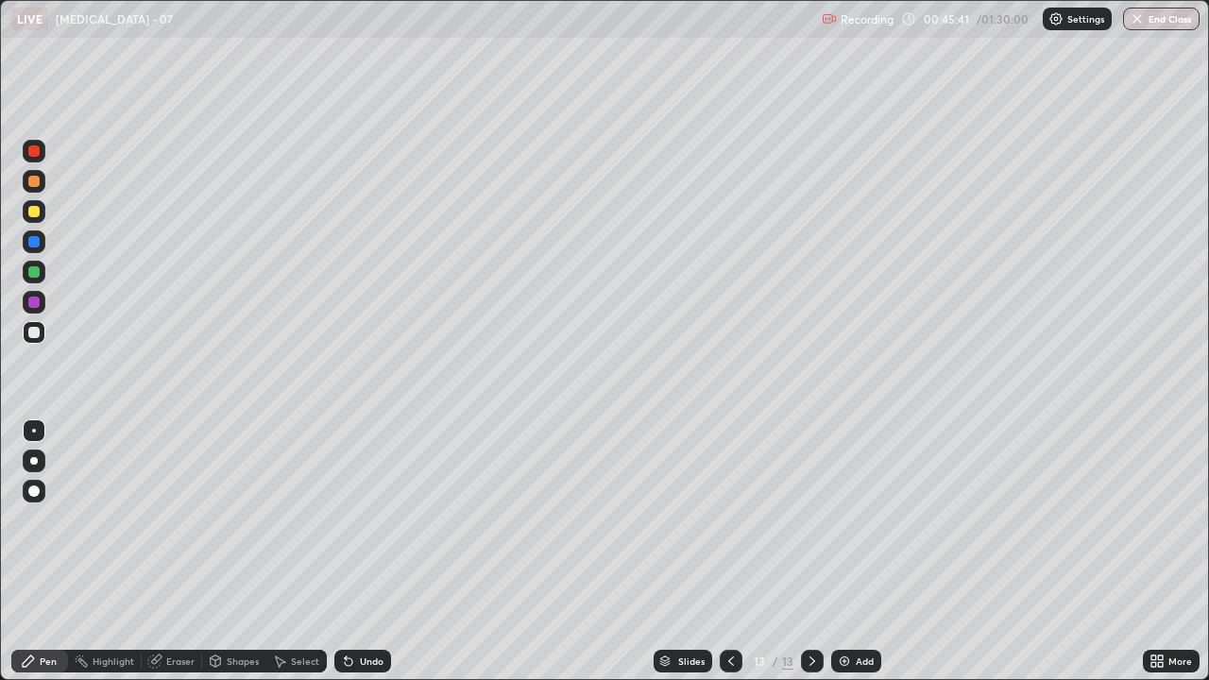
click at [369, 559] on div "Undo" at bounding box center [372, 661] width 24 height 9
click at [358, 559] on div "Undo" at bounding box center [362, 661] width 57 height 23
click at [360, 559] on div "Undo" at bounding box center [372, 661] width 24 height 9
click at [362, 559] on div "Undo" at bounding box center [372, 661] width 24 height 9
click at [357, 559] on div "Undo" at bounding box center [362, 661] width 57 height 23
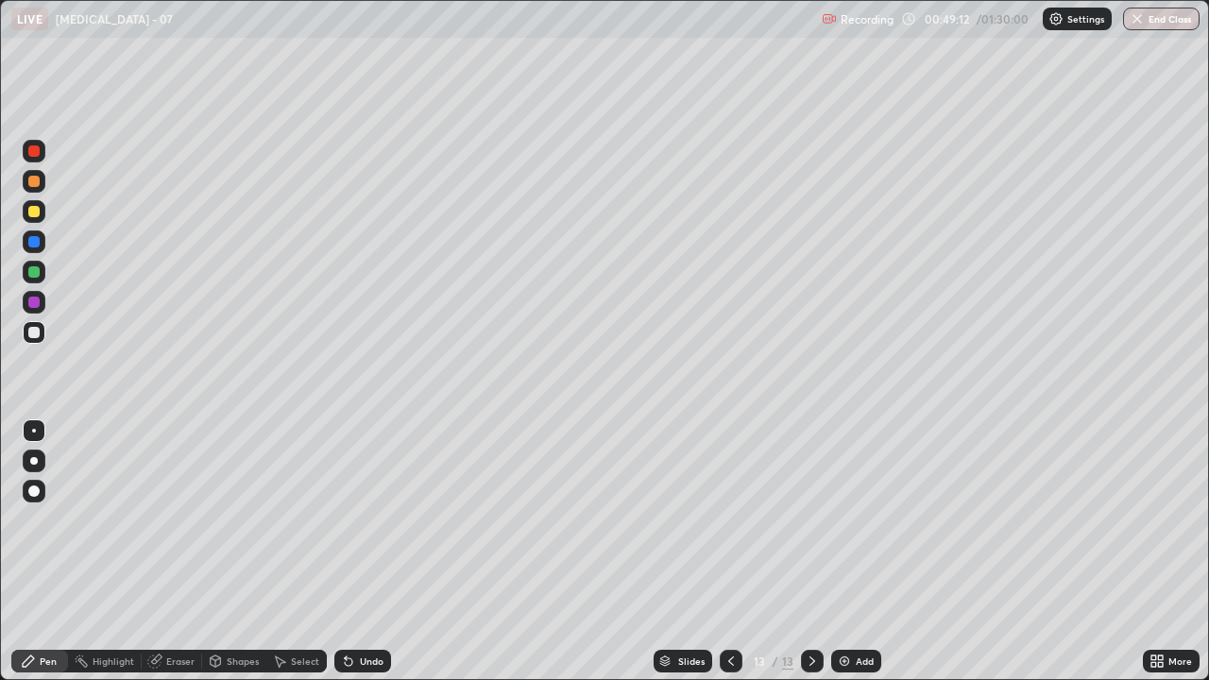
click at [875, 559] on div "Add" at bounding box center [856, 661] width 50 height 23
click at [863, 559] on div "Add" at bounding box center [856, 661] width 50 height 23
click at [353, 559] on div "Undo" at bounding box center [362, 661] width 57 height 23
click at [368, 559] on div "Undo" at bounding box center [362, 661] width 57 height 23
click at [370, 559] on div "Undo" at bounding box center [362, 661] width 57 height 23
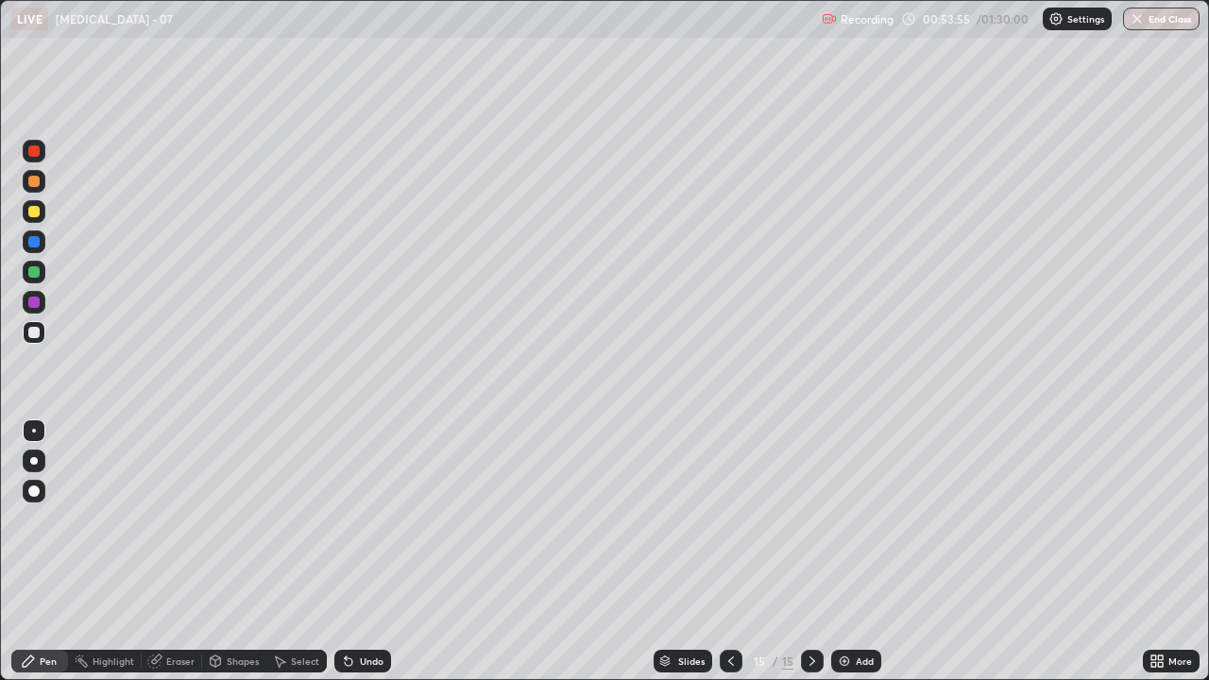
click at [43, 209] on div at bounding box center [34, 211] width 23 height 23
click at [866, 559] on div "Add" at bounding box center [865, 661] width 18 height 9
click at [36, 322] on div at bounding box center [34, 332] width 23 height 23
click at [868, 559] on div "Add" at bounding box center [865, 661] width 18 height 9
click at [35, 150] on div at bounding box center [33, 151] width 11 height 11
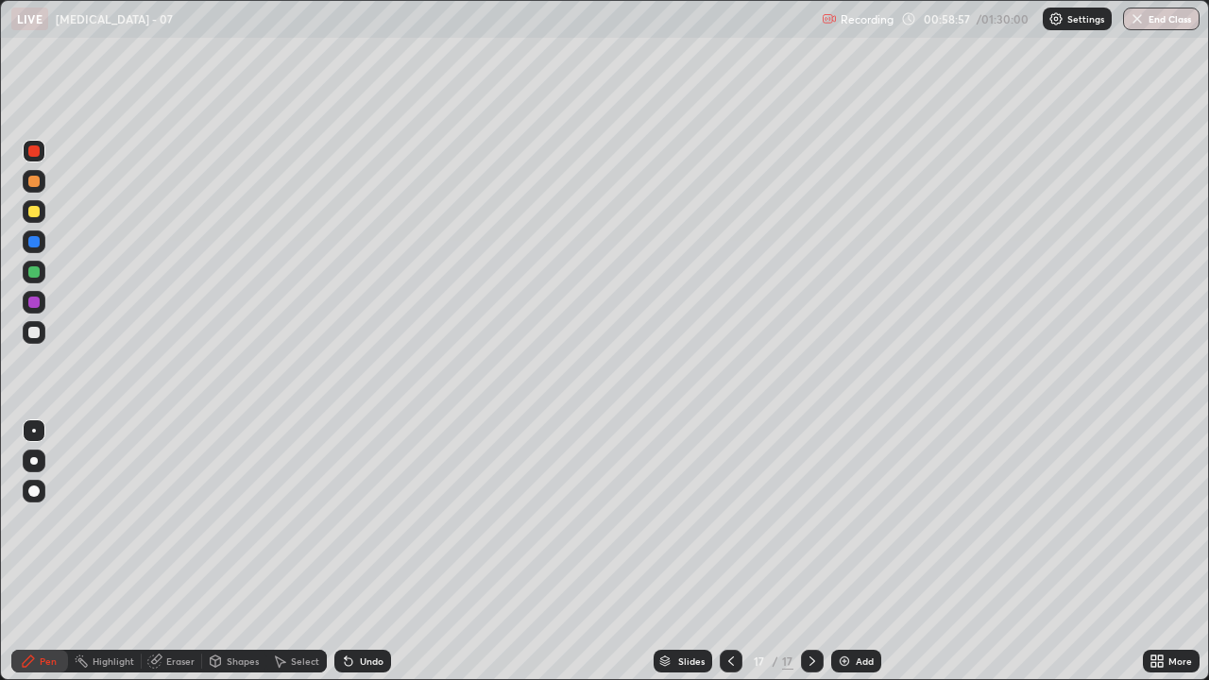
click at [39, 331] on div at bounding box center [33, 332] width 11 height 11
click at [37, 211] on div at bounding box center [33, 211] width 11 height 11
click at [365, 559] on div "Undo" at bounding box center [372, 661] width 24 height 9
click at [30, 331] on div at bounding box center [33, 332] width 11 height 11
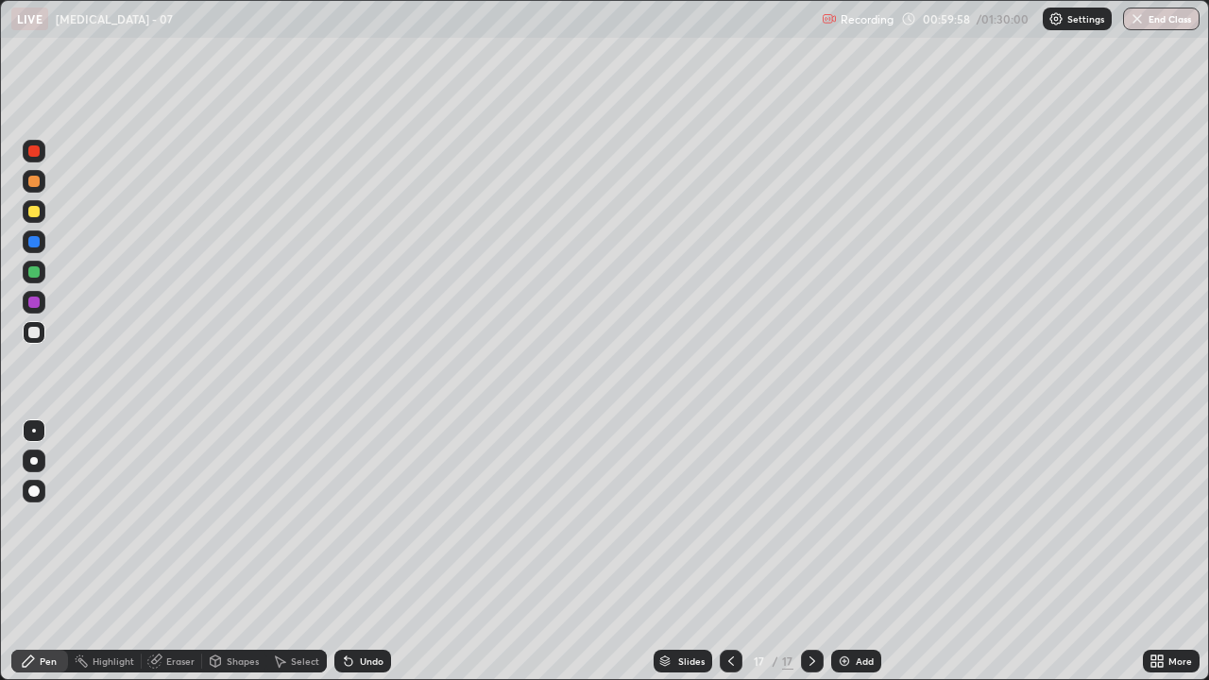
click at [38, 246] on div at bounding box center [33, 241] width 11 height 11
click at [37, 331] on div at bounding box center [33, 332] width 11 height 11
click at [43, 242] on div at bounding box center [34, 242] width 23 height 23
click at [42, 331] on div at bounding box center [34, 332] width 23 height 23
click at [866, 559] on div "Add" at bounding box center [865, 661] width 18 height 9
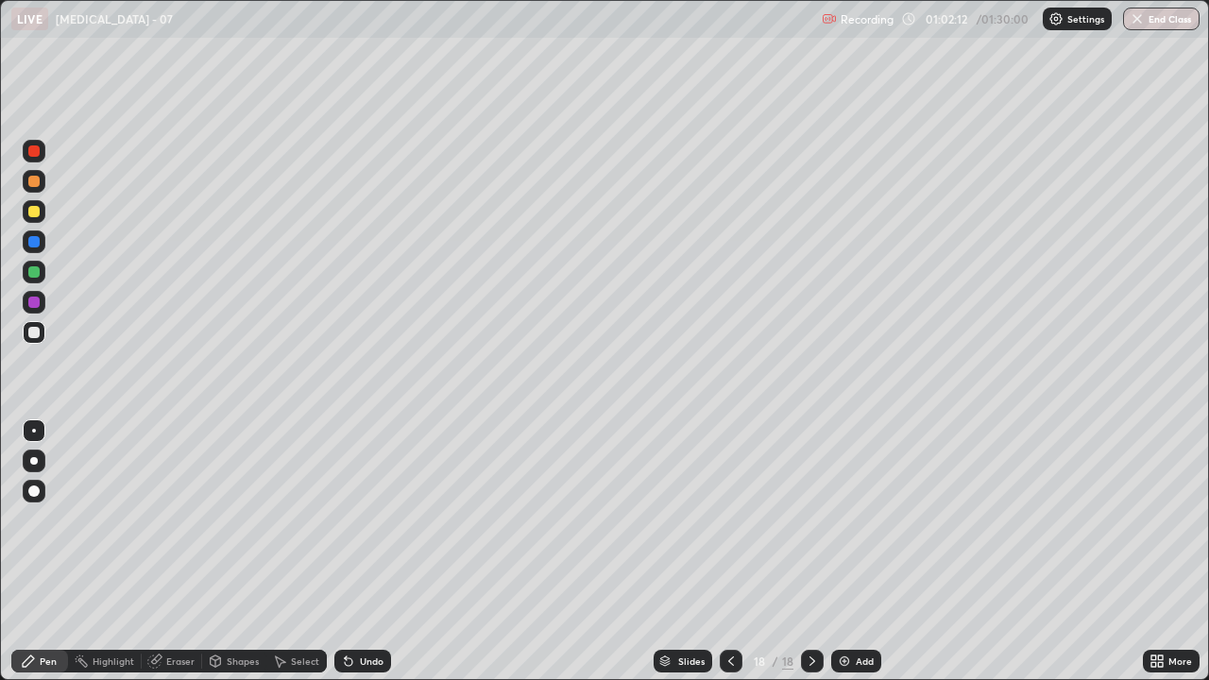
click at [38, 213] on div at bounding box center [33, 211] width 11 height 11
click at [39, 329] on div at bounding box center [33, 332] width 11 height 11
click at [369, 559] on div "Undo" at bounding box center [372, 661] width 24 height 9
click at [39, 246] on div at bounding box center [33, 241] width 11 height 11
click at [32, 334] on div at bounding box center [33, 332] width 11 height 11
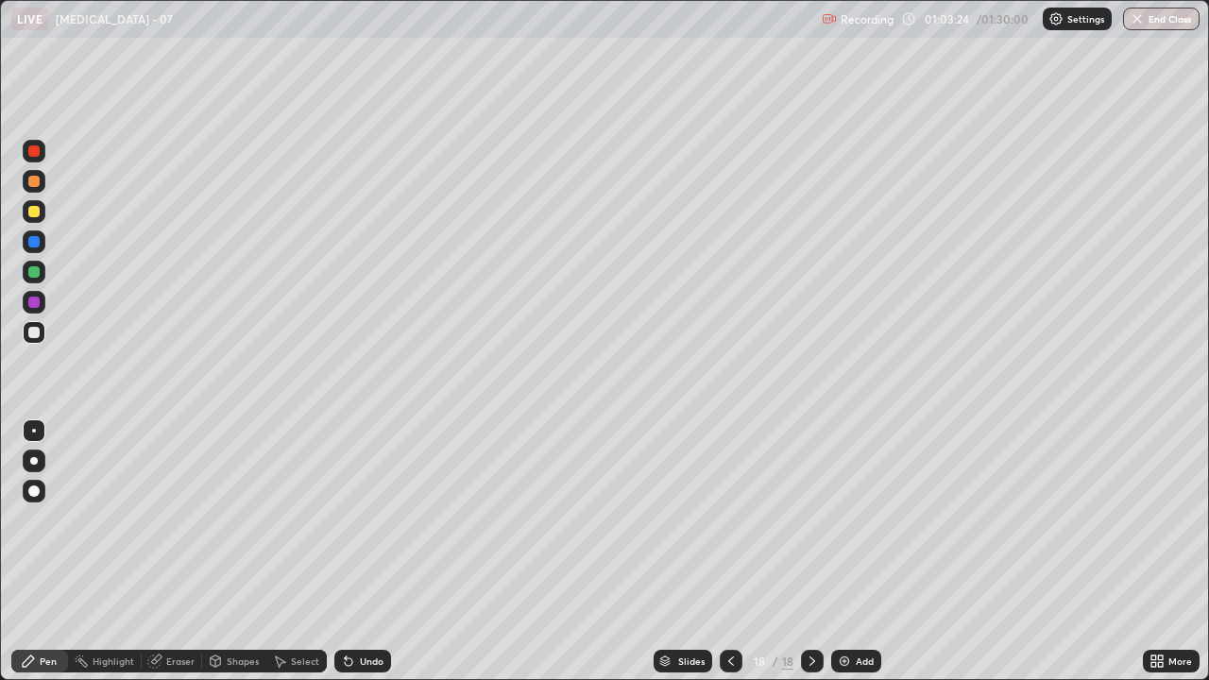
click at [363, 559] on div "Undo" at bounding box center [372, 661] width 24 height 9
click at [360, 559] on div "Undo" at bounding box center [372, 661] width 24 height 9
click at [41, 242] on div at bounding box center [34, 242] width 23 height 23
click at [38, 337] on div at bounding box center [33, 332] width 11 height 11
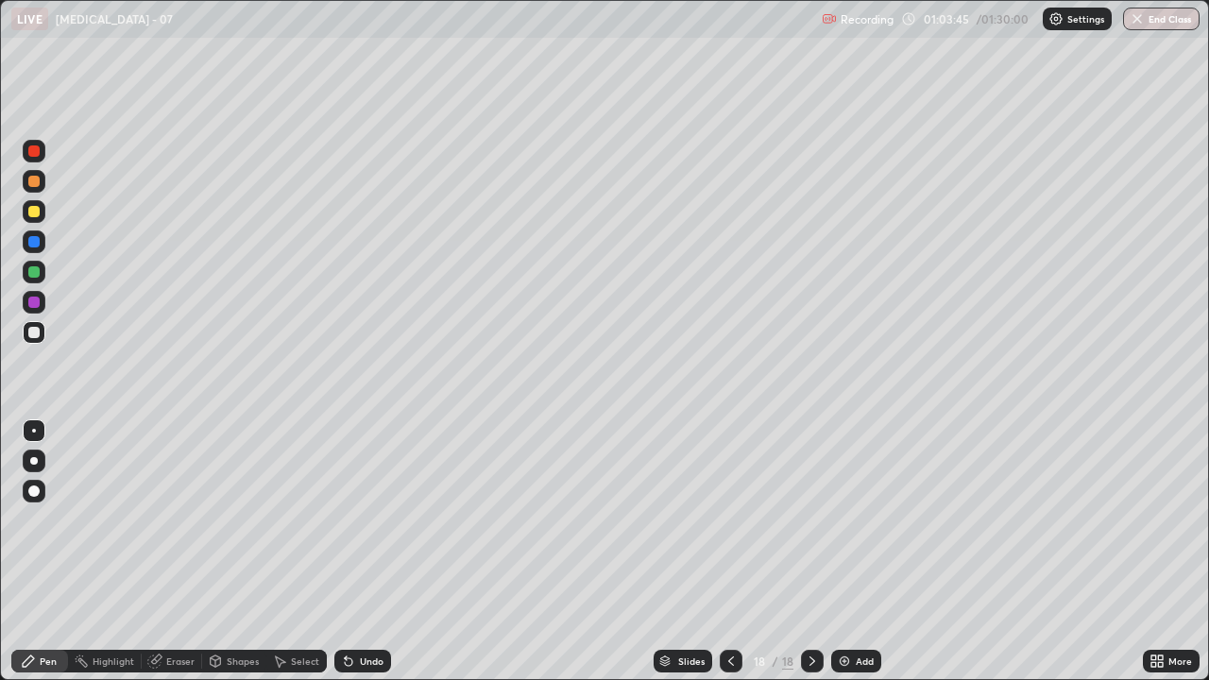
click at [35, 333] on div at bounding box center [33, 332] width 11 height 11
click at [865, 559] on div "Add" at bounding box center [865, 661] width 18 height 9
click at [729, 559] on icon at bounding box center [731, 661] width 15 height 15
click at [812, 559] on icon at bounding box center [812, 661] width 15 height 15
click at [179, 559] on div "Eraser" at bounding box center [180, 661] width 28 height 9
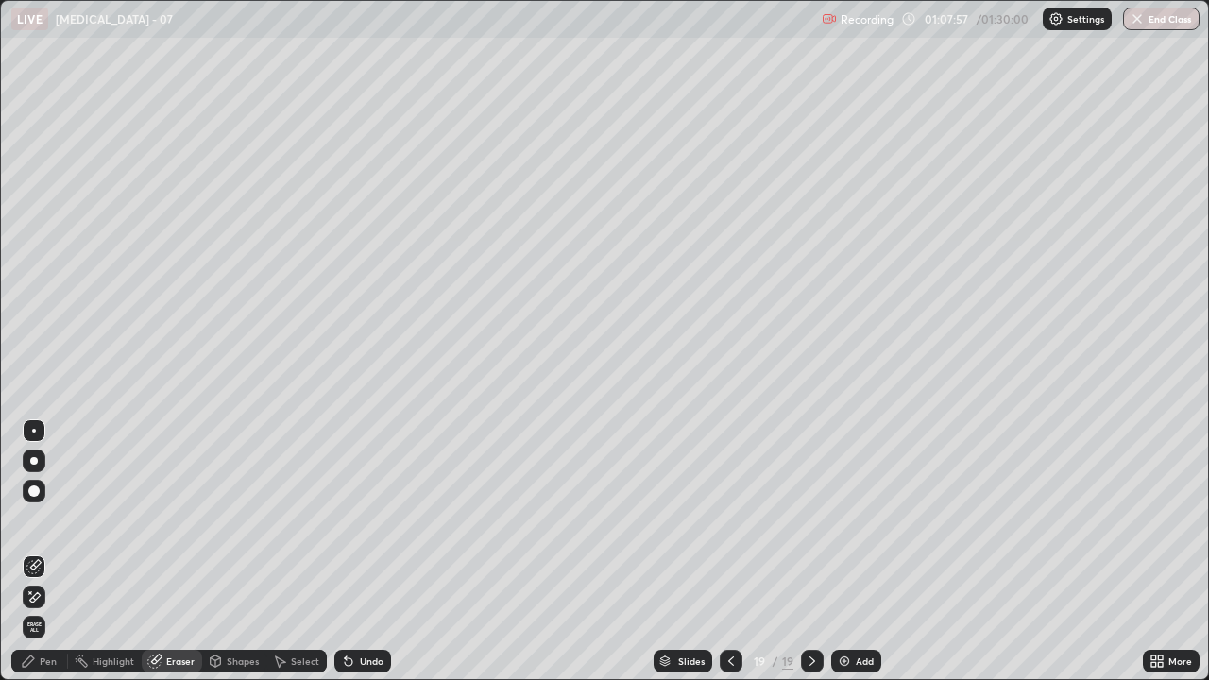
click at [53, 559] on div "Pen" at bounding box center [48, 661] width 17 height 9
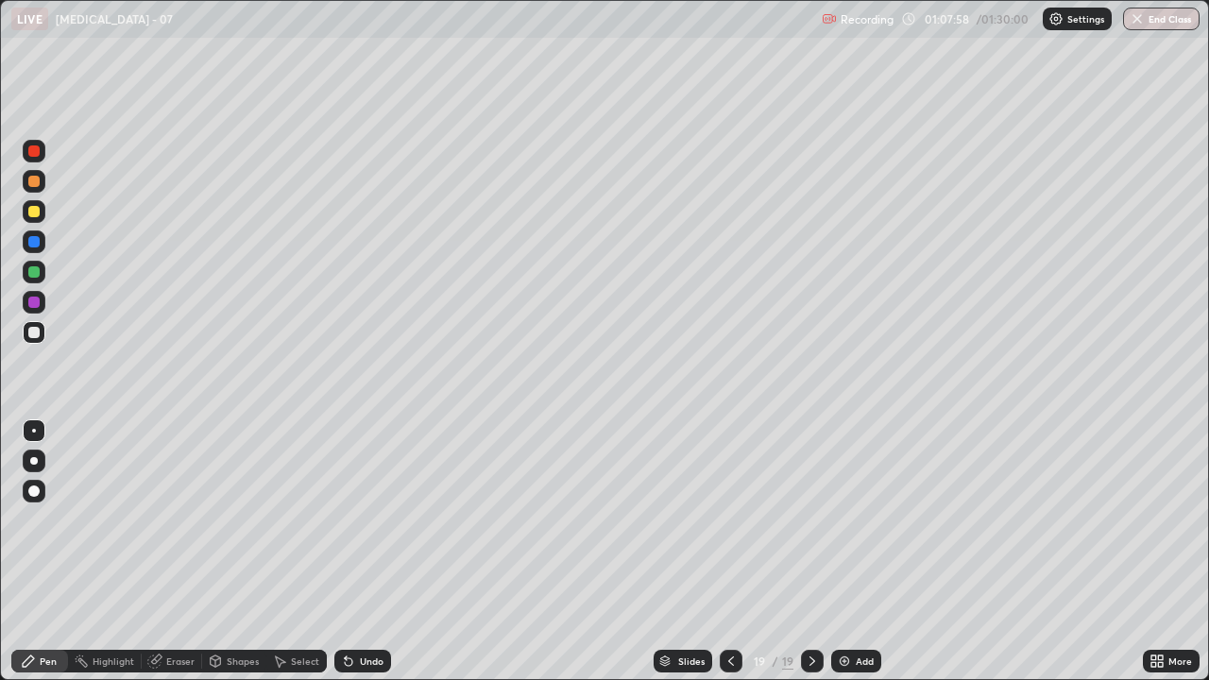
click at [35, 335] on div at bounding box center [33, 332] width 11 height 11
click at [41, 302] on div at bounding box center [34, 302] width 23 height 23
click at [34, 269] on div at bounding box center [33, 271] width 11 height 11
click at [33, 334] on div at bounding box center [33, 332] width 11 height 11
click at [733, 559] on icon at bounding box center [731, 661] width 15 height 15
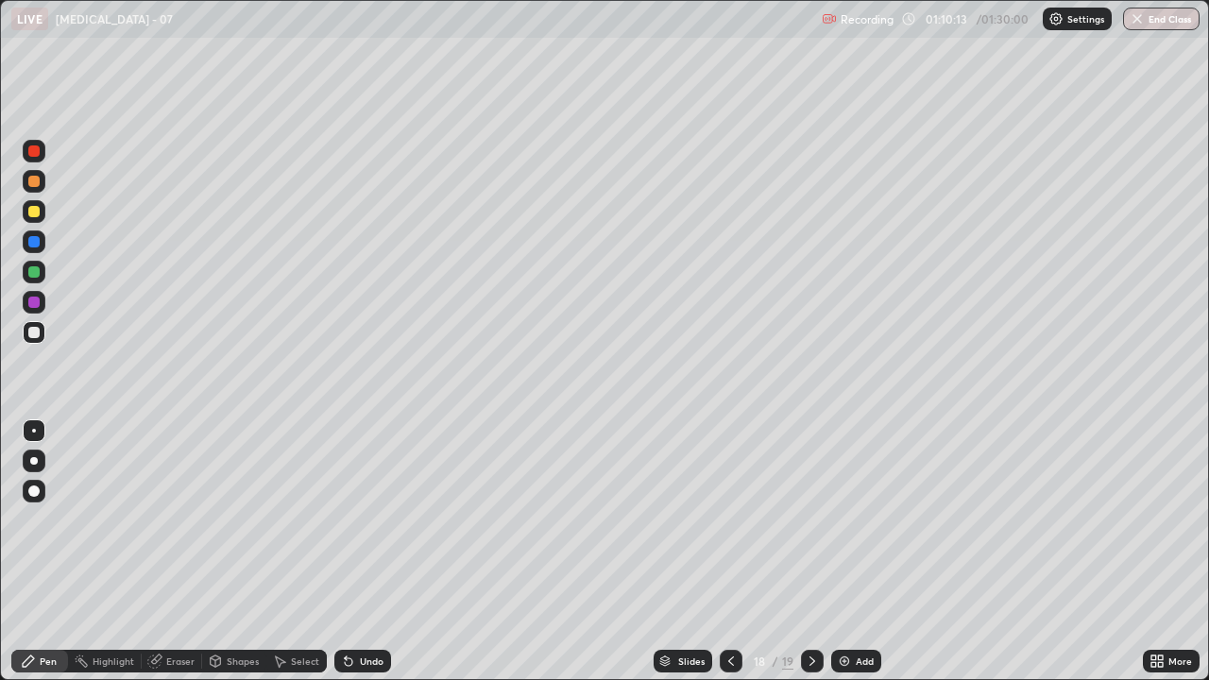
click at [729, 559] on icon at bounding box center [731, 661] width 15 height 15
click at [809, 559] on icon at bounding box center [812, 661] width 15 height 15
click at [812, 559] on icon at bounding box center [812, 661] width 15 height 15
click at [371, 559] on div "Undo" at bounding box center [362, 661] width 57 height 23
click at [363, 559] on div "Undo" at bounding box center [372, 661] width 24 height 9
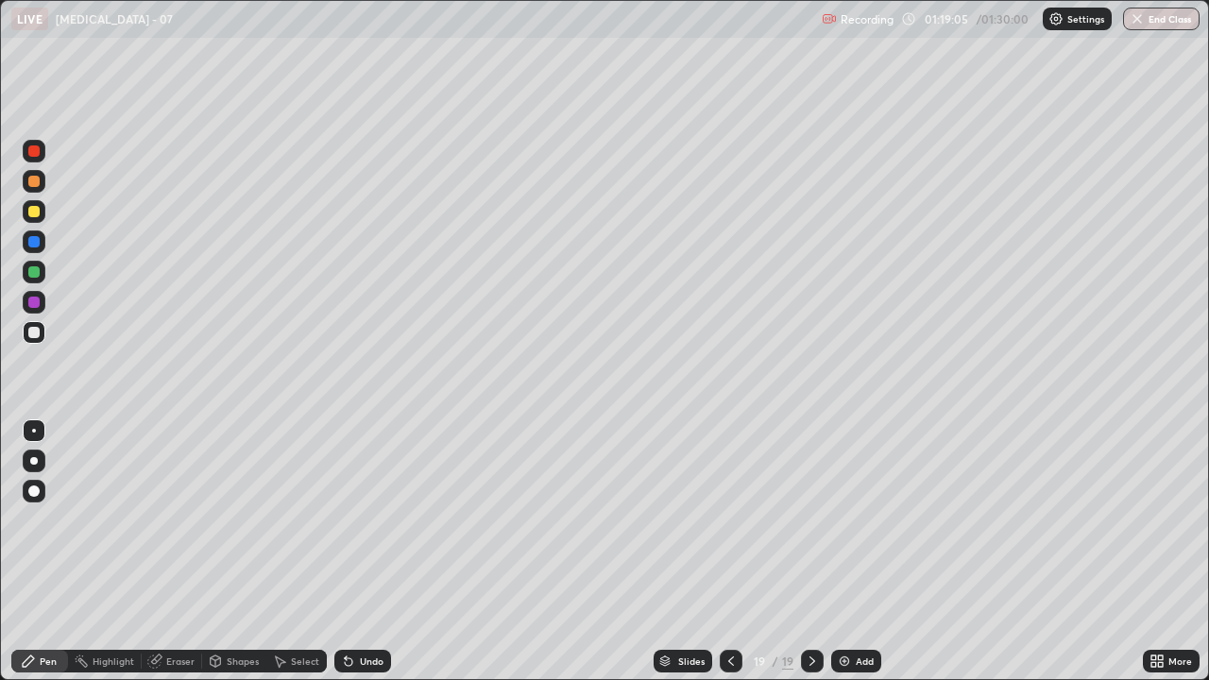
click at [365, 559] on div "Undo" at bounding box center [362, 661] width 57 height 23
click at [366, 559] on div "Undo" at bounding box center [372, 661] width 24 height 9
click at [1162, 19] on button "End Class" at bounding box center [1161, 19] width 77 height 23
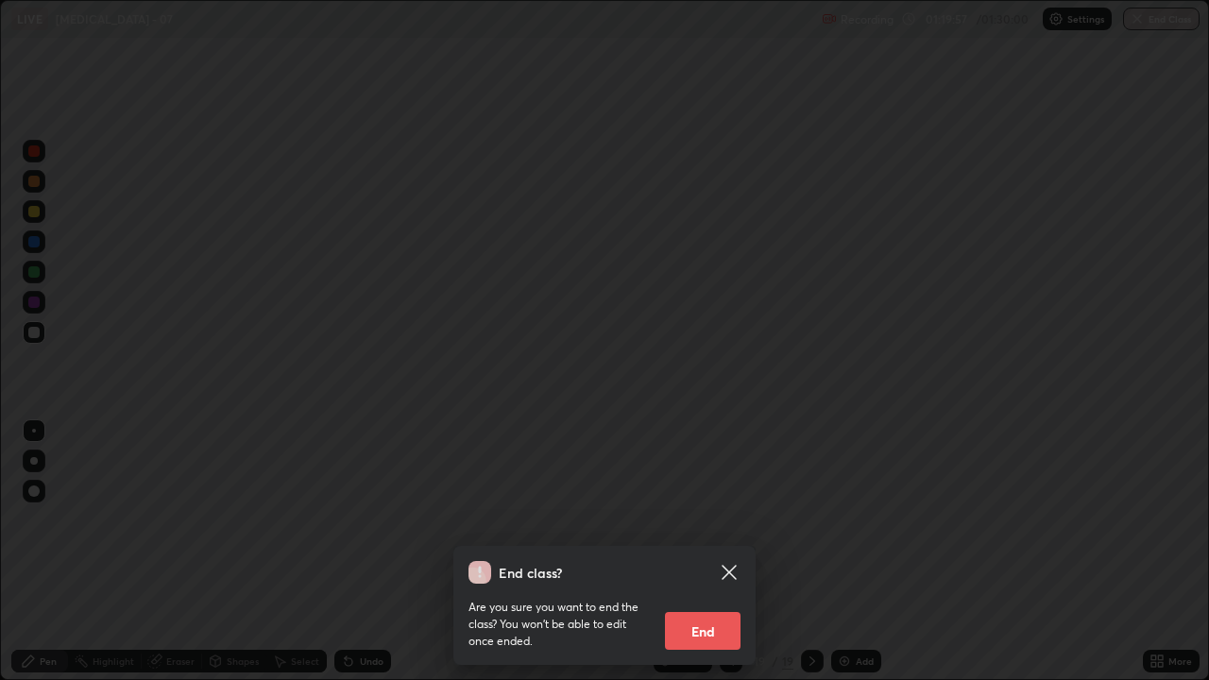
click at [725, 559] on button "End" at bounding box center [703, 631] width 76 height 38
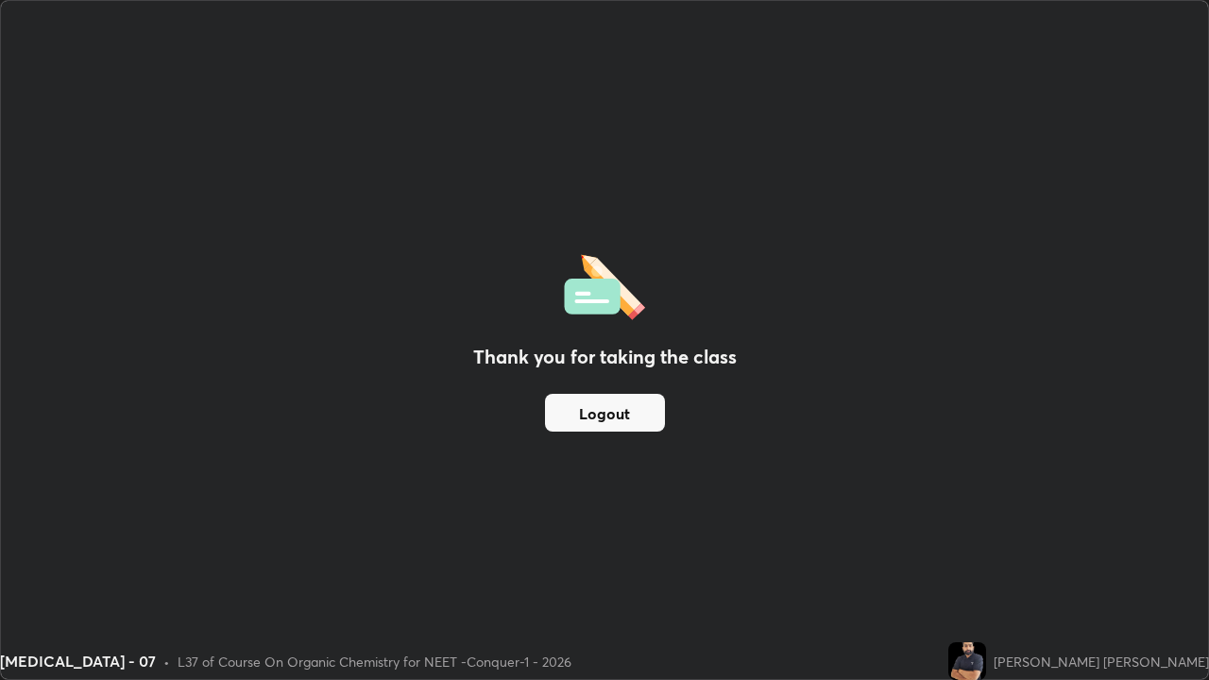
click at [618, 415] on button "Logout" at bounding box center [605, 413] width 120 height 38
